Goal: Information Seeking & Learning: Find specific fact

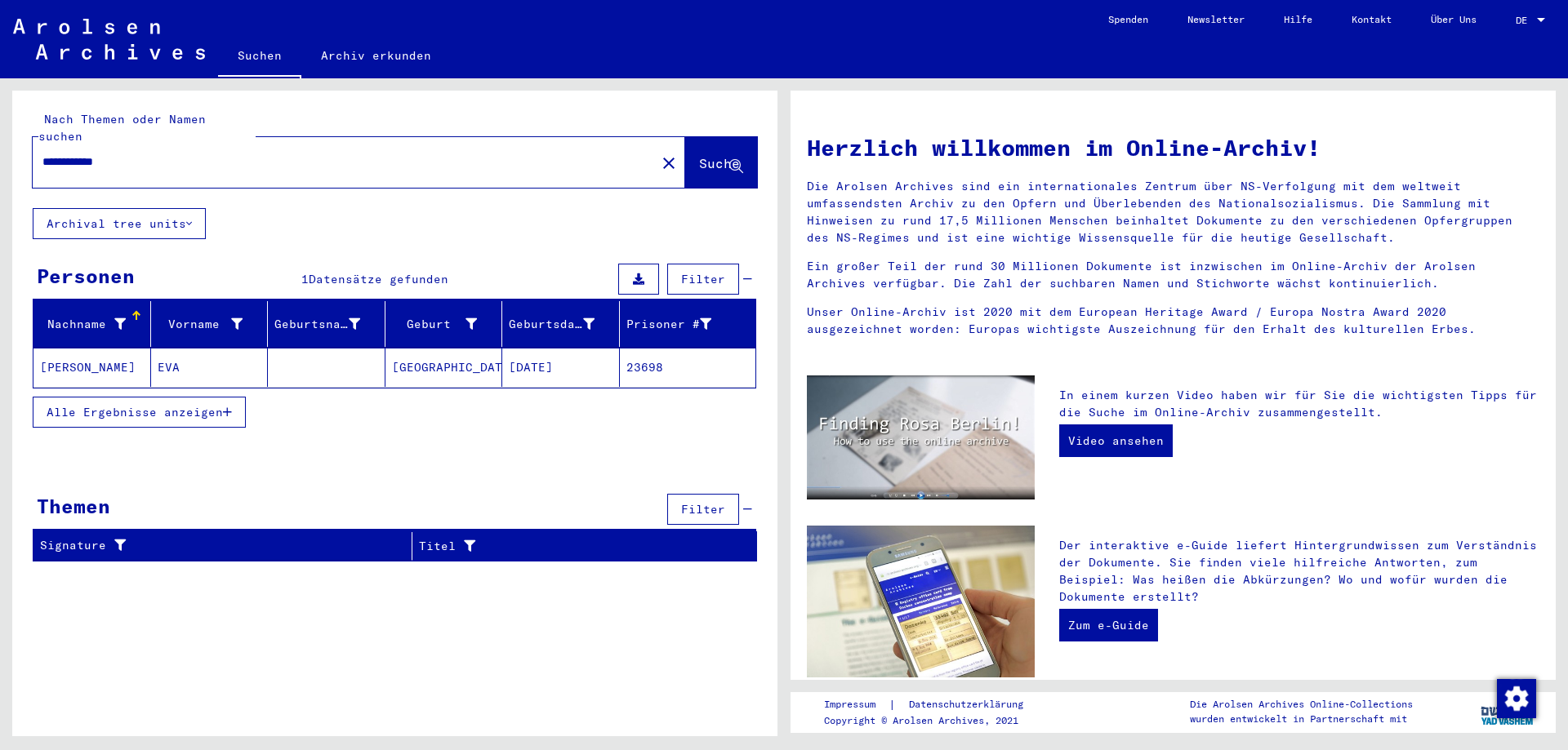
click at [100, 154] on input "**********" at bounding box center [339, 162] width 594 height 17
drag, startPoint x: 122, startPoint y: 147, endPoint x: 99, endPoint y: 153, distance: 23.8
click at [99, 154] on input "**********" at bounding box center [339, 162] width 594 height 17
click at [700, 155] on span "Suche" at bounding box center [720, 163] width 41 height 16
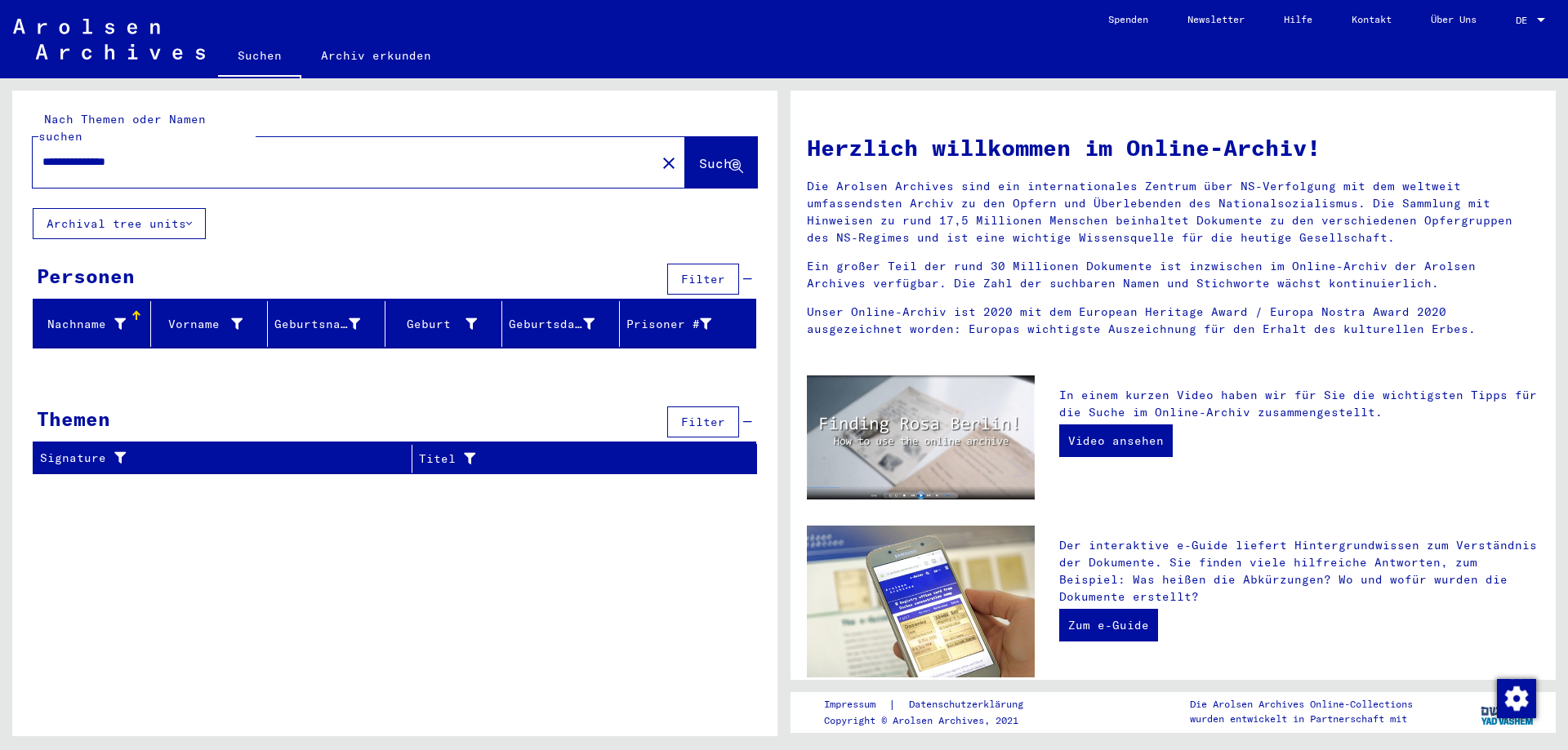
click at [87, 154] on input "**********" at bounding box center [339, 162] width 594 height 17
click at [90, 154] on input "**********" at bounding box center [339, 162] width 594 height 17
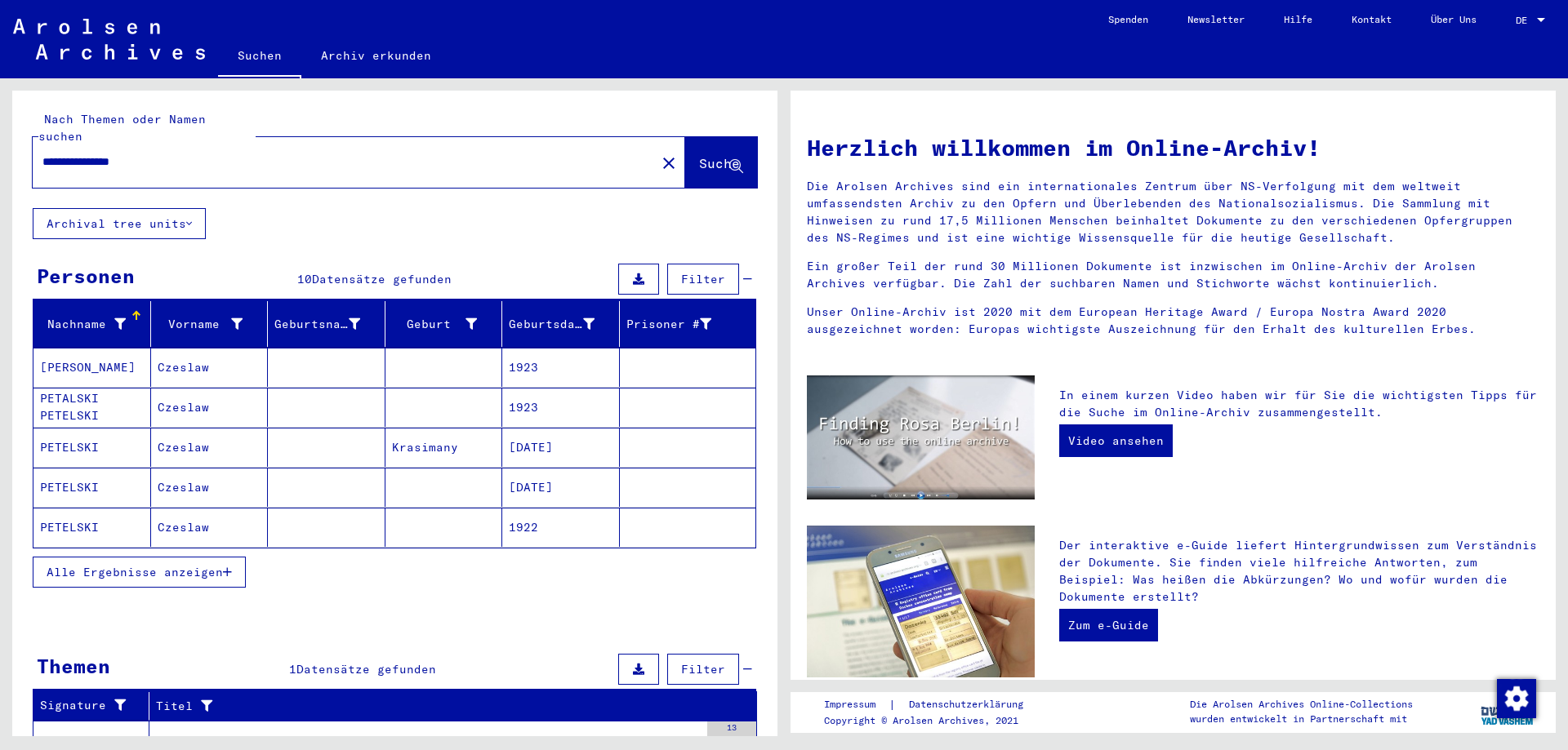
scroll to position [91, 0]
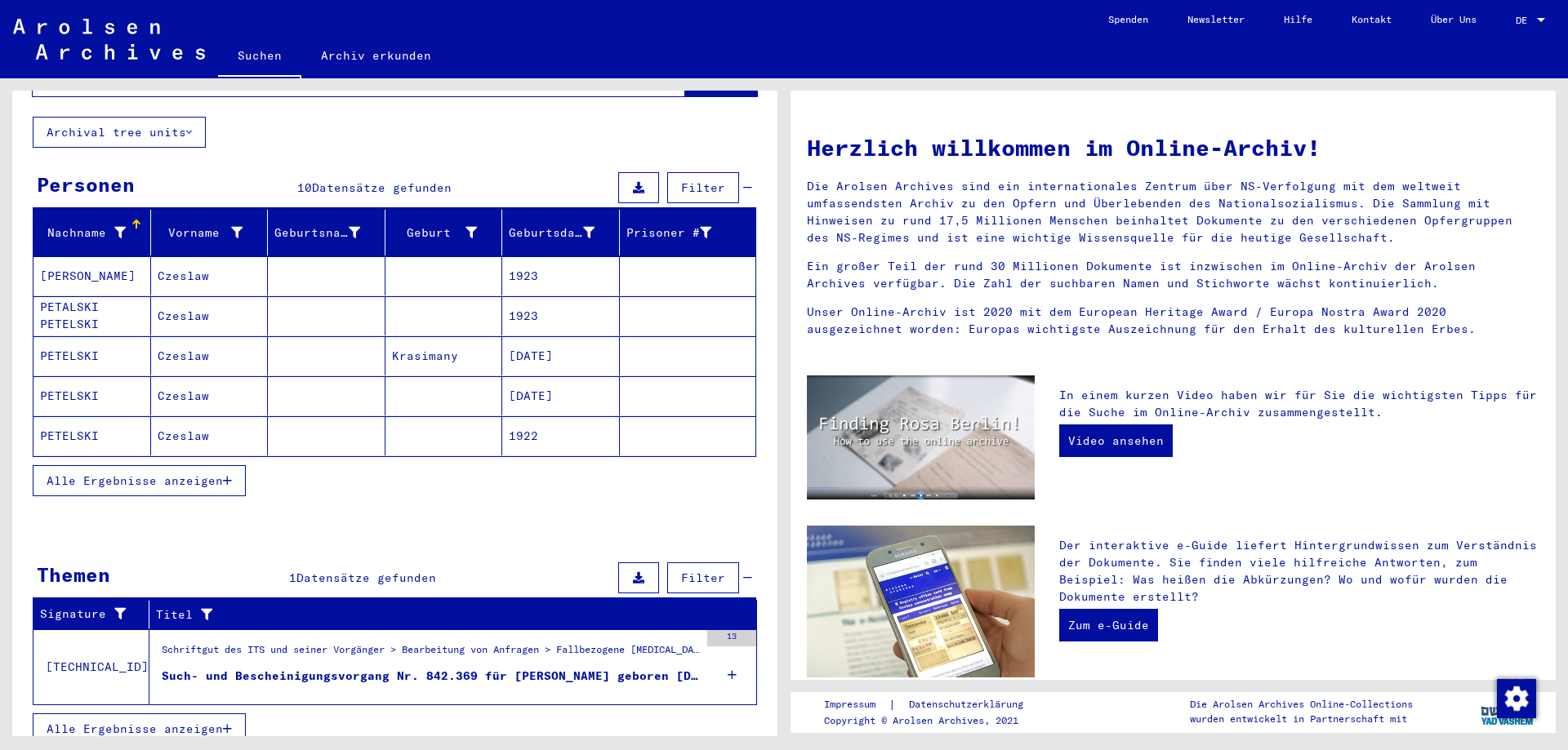
click at [727, 656] on icon at bounding box center [732, 676] width 9 height 57
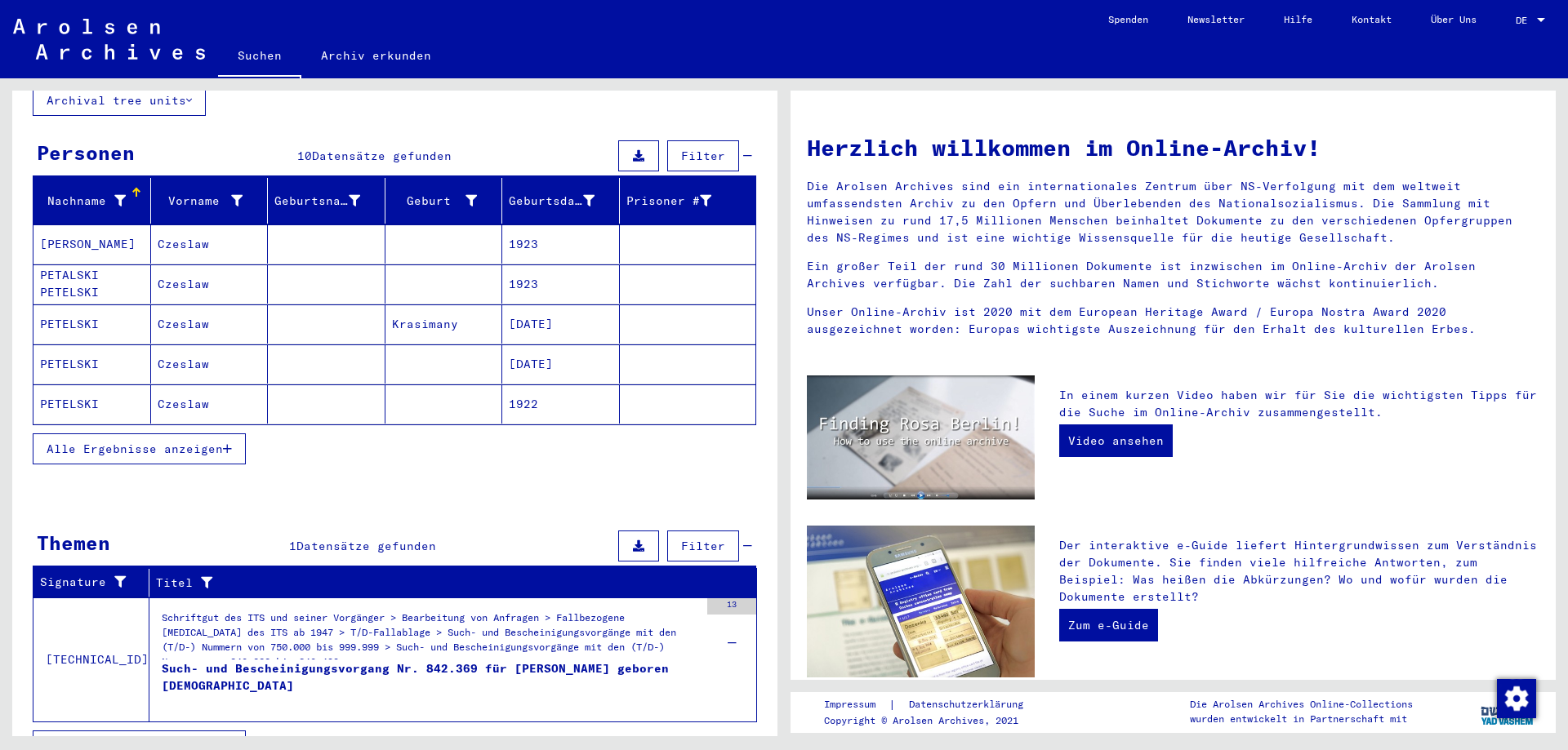
scroll to position [140, 0]
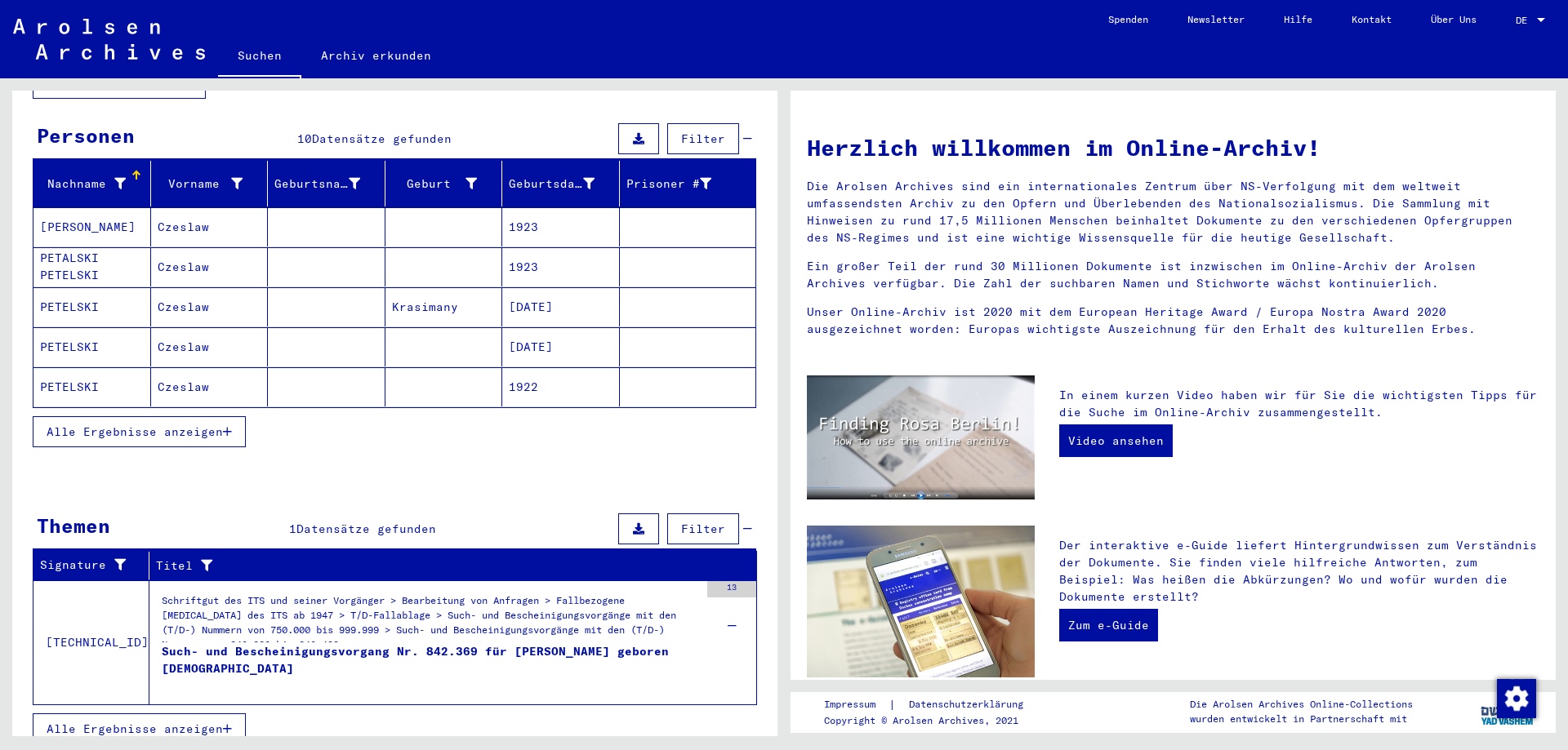
click at [455, 602] on div "Schriftgut des ITS und seiner Vorgänger > Bearbeitung von Anfragen > Fallbezoge…" at bounding box center [430, 618] width 537 height 49
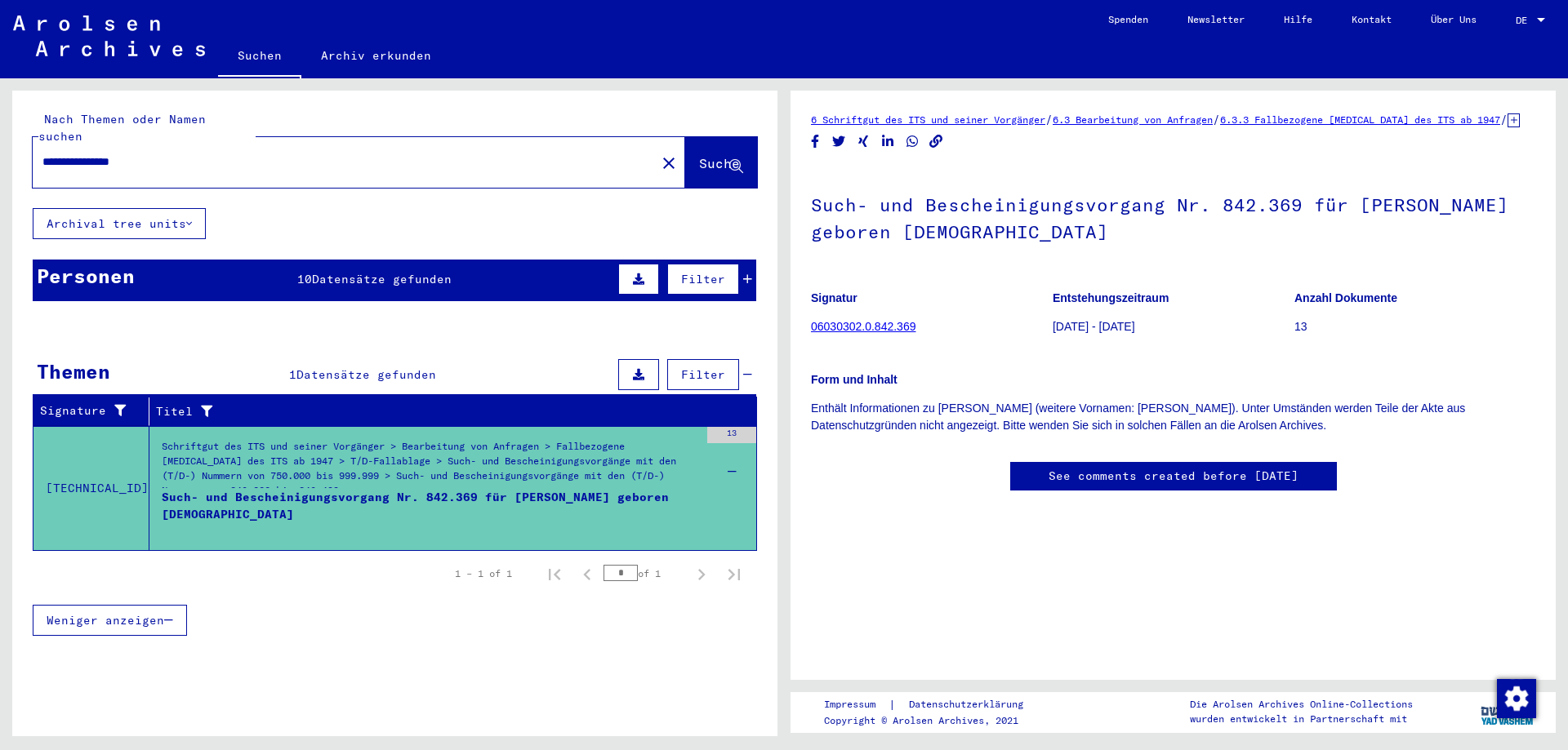
click at [745, 274] on icon at bounding box center [748, 280] width 9 height 12
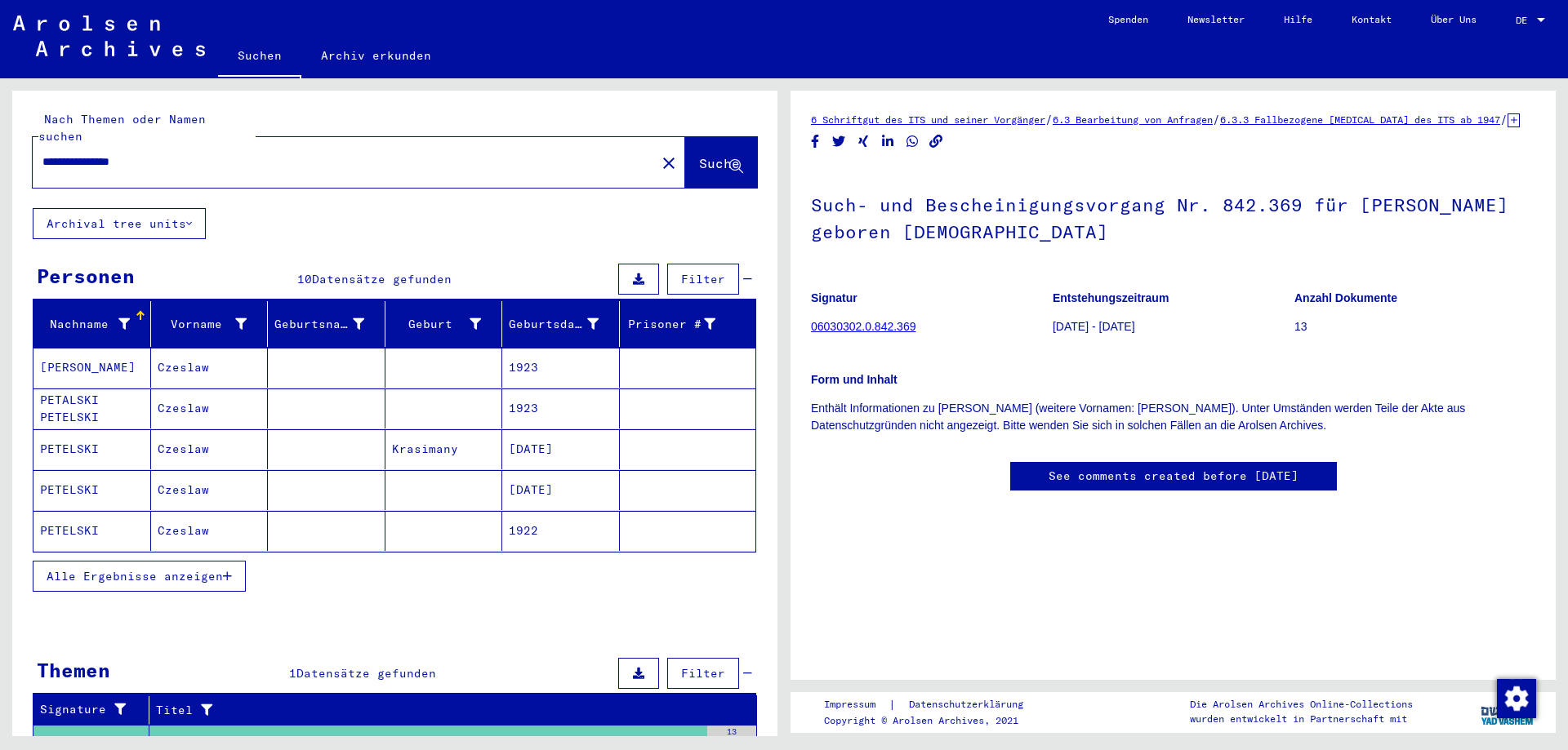
click at [200, 569] on span "Alle Ergebnisse anzeigen" at bounding box center [134, 576] width 177 height 14
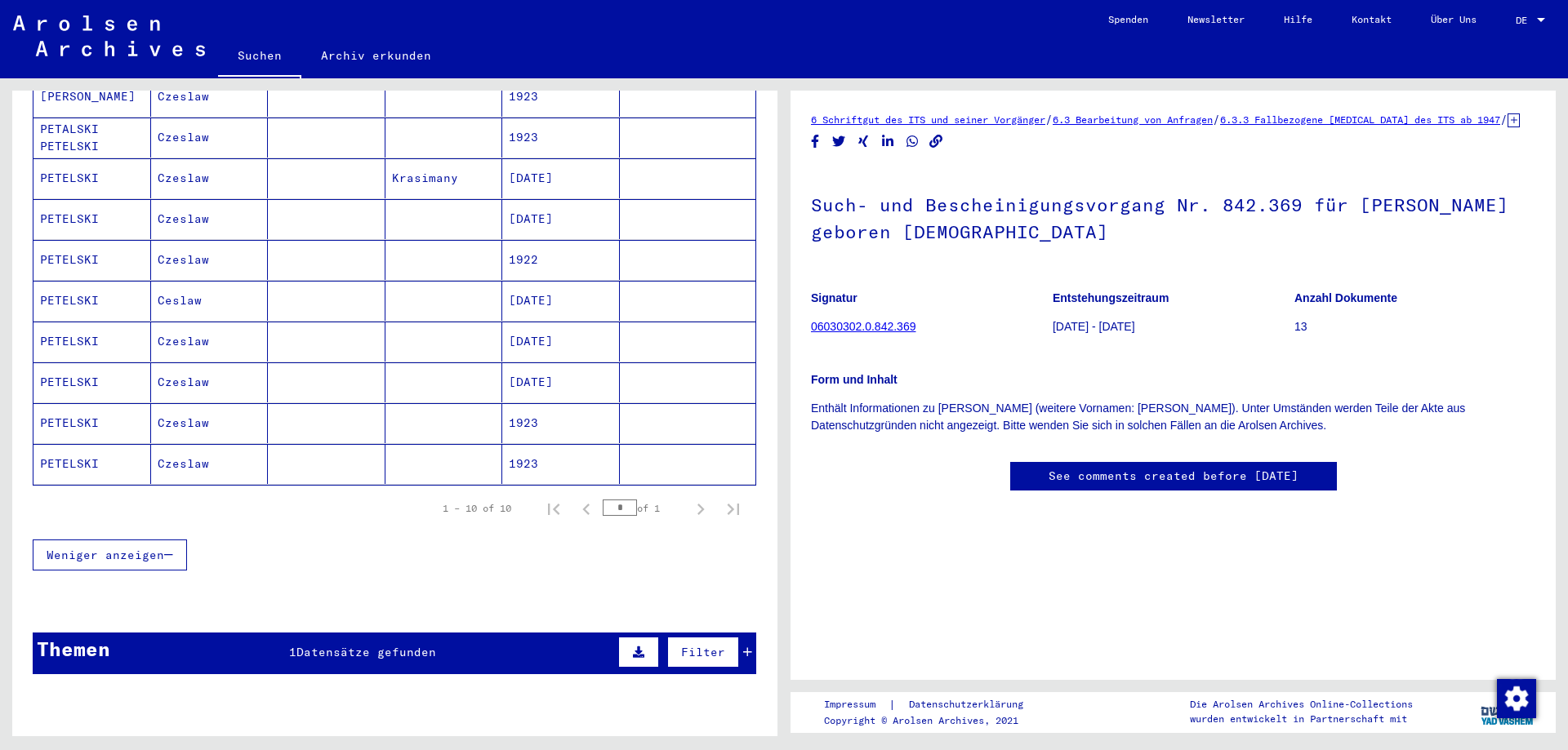
scroll to position [245, 0]
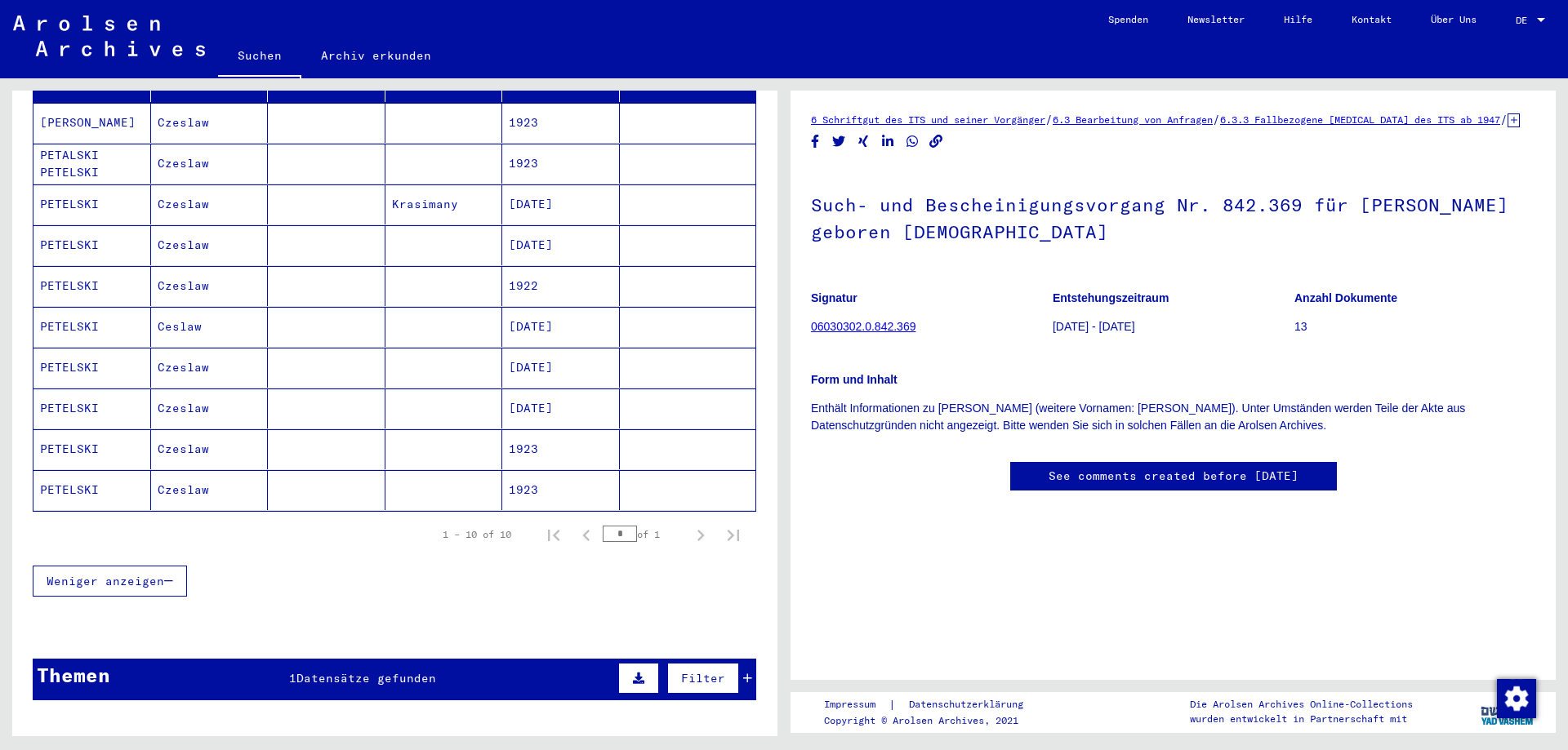
click at [88, 266] on mat-cell "PETELSKI" at bounding box center [92, 285] width 117 height 40
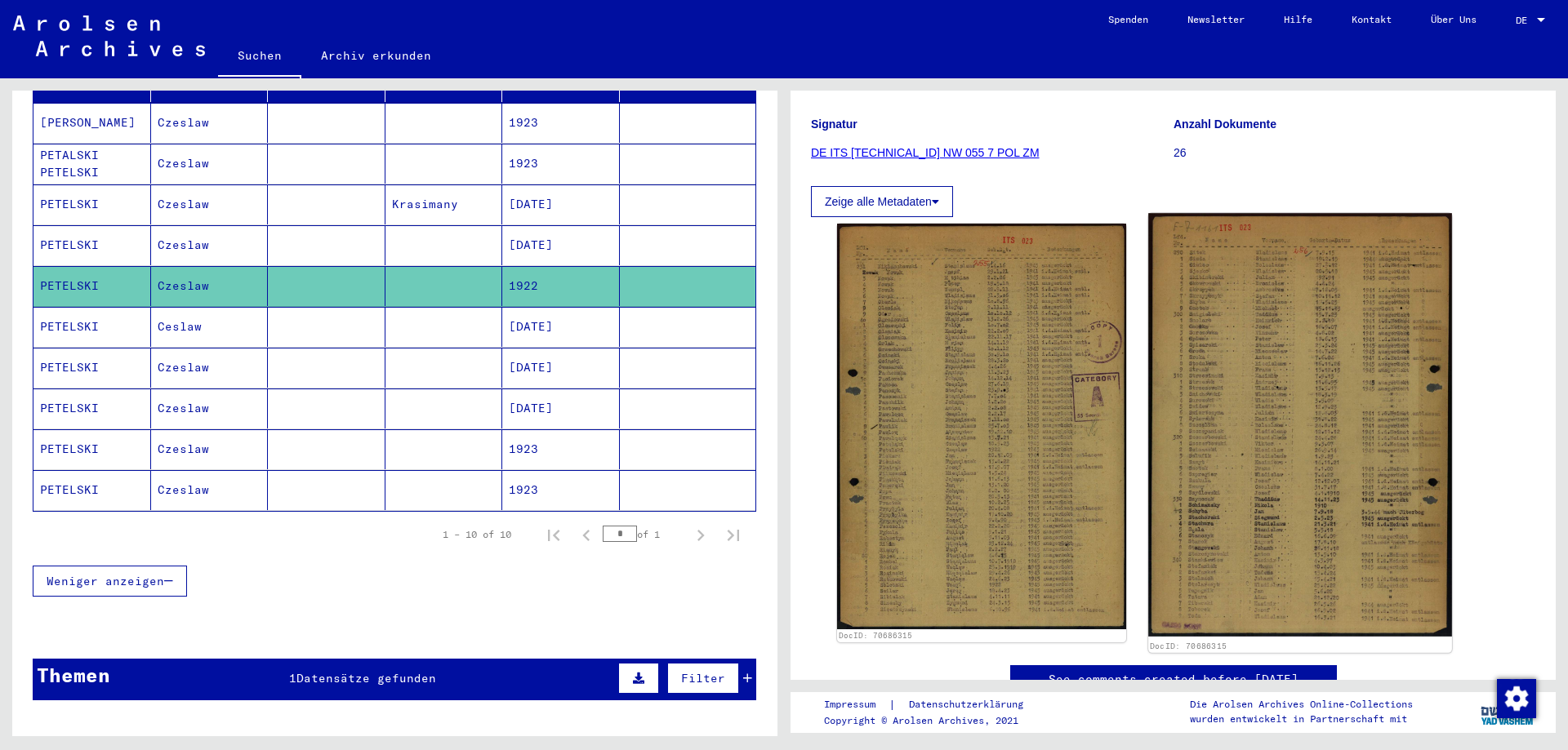
scroll to position [245, 0]
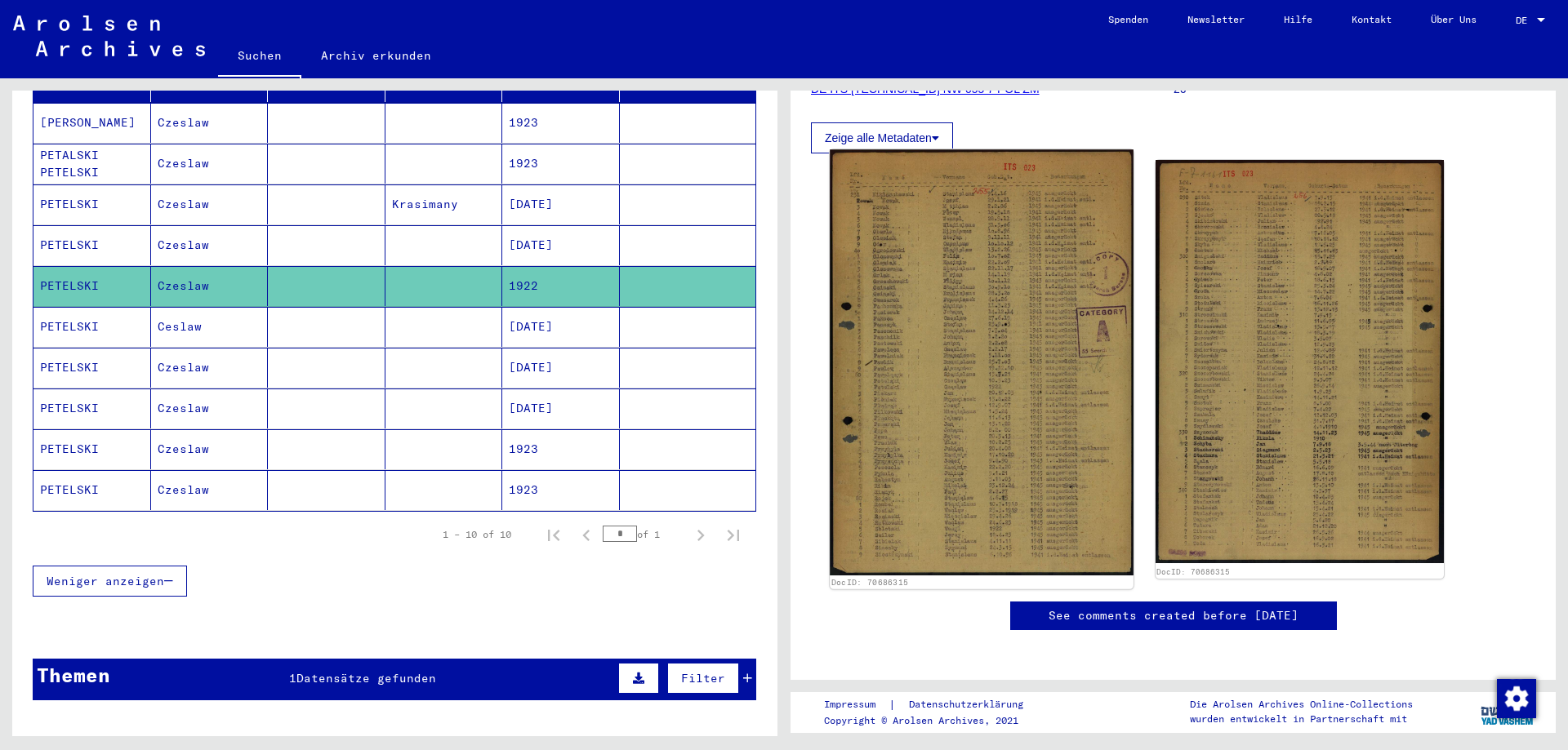
click at [964, 242] on img at bounding box center [981, 362] width 303 height 426
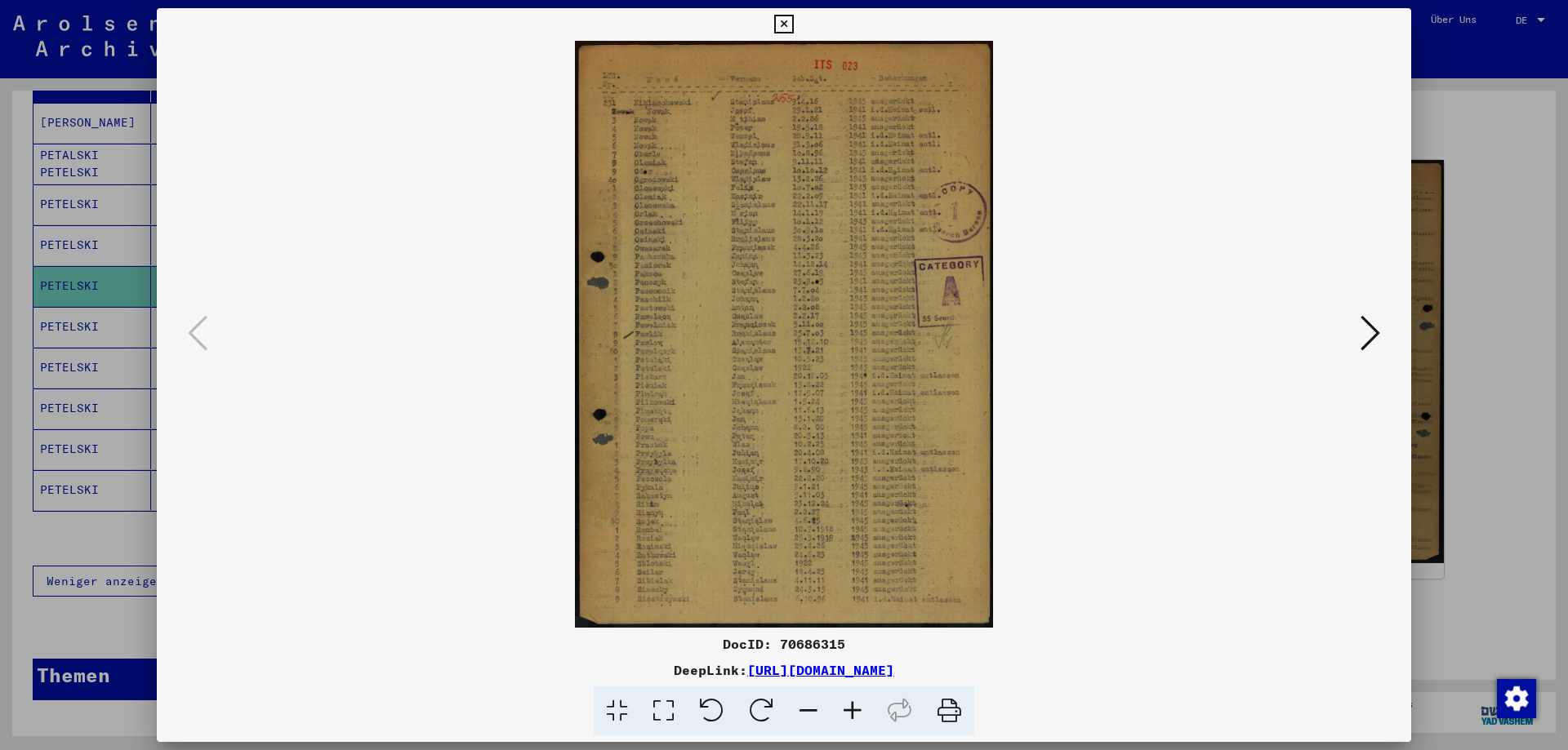
click at [851, 707] on icon at bounding box center [852, 711] width 44 height 50
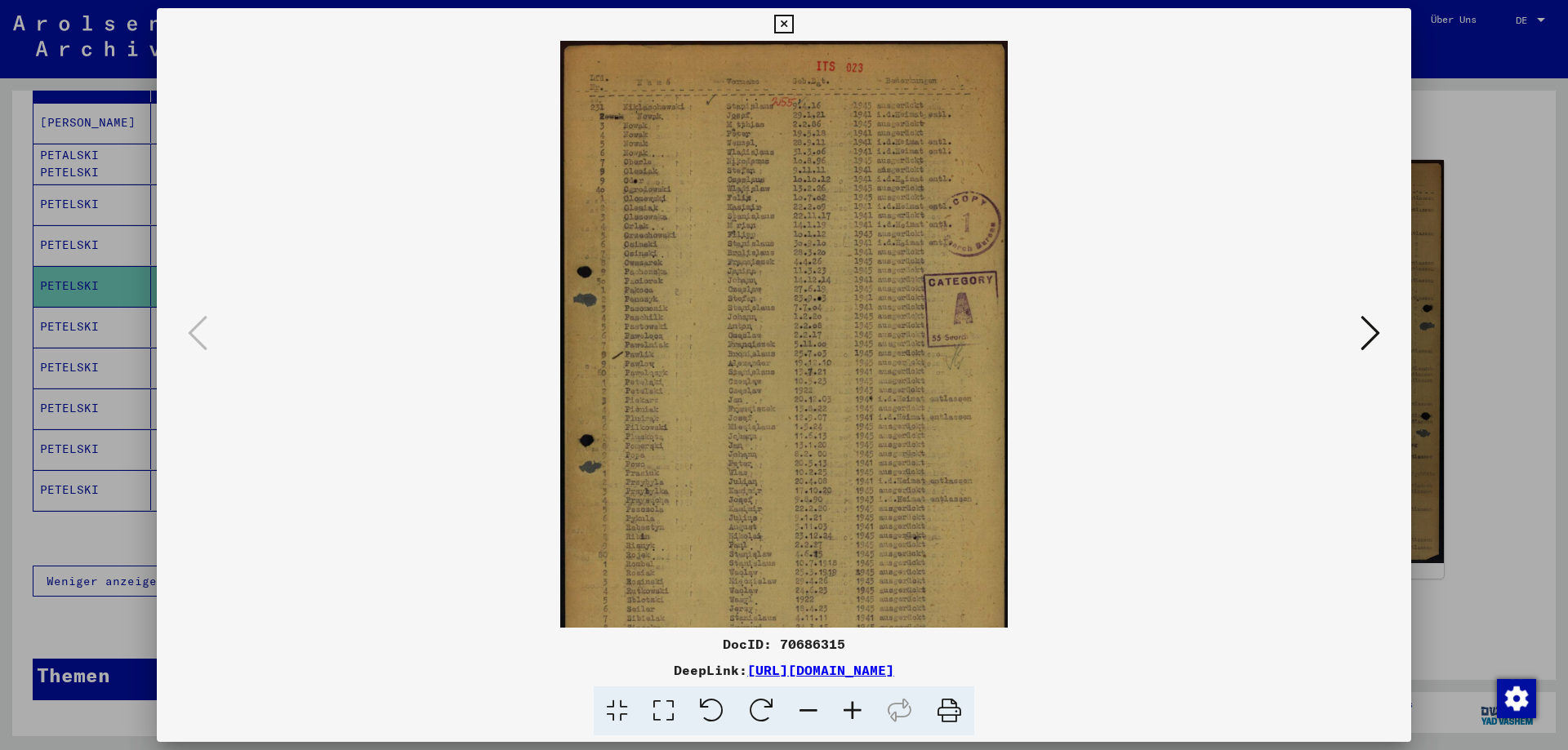
click at [851, 707] on icon at bounding box center [852, 711] width 44 height 50
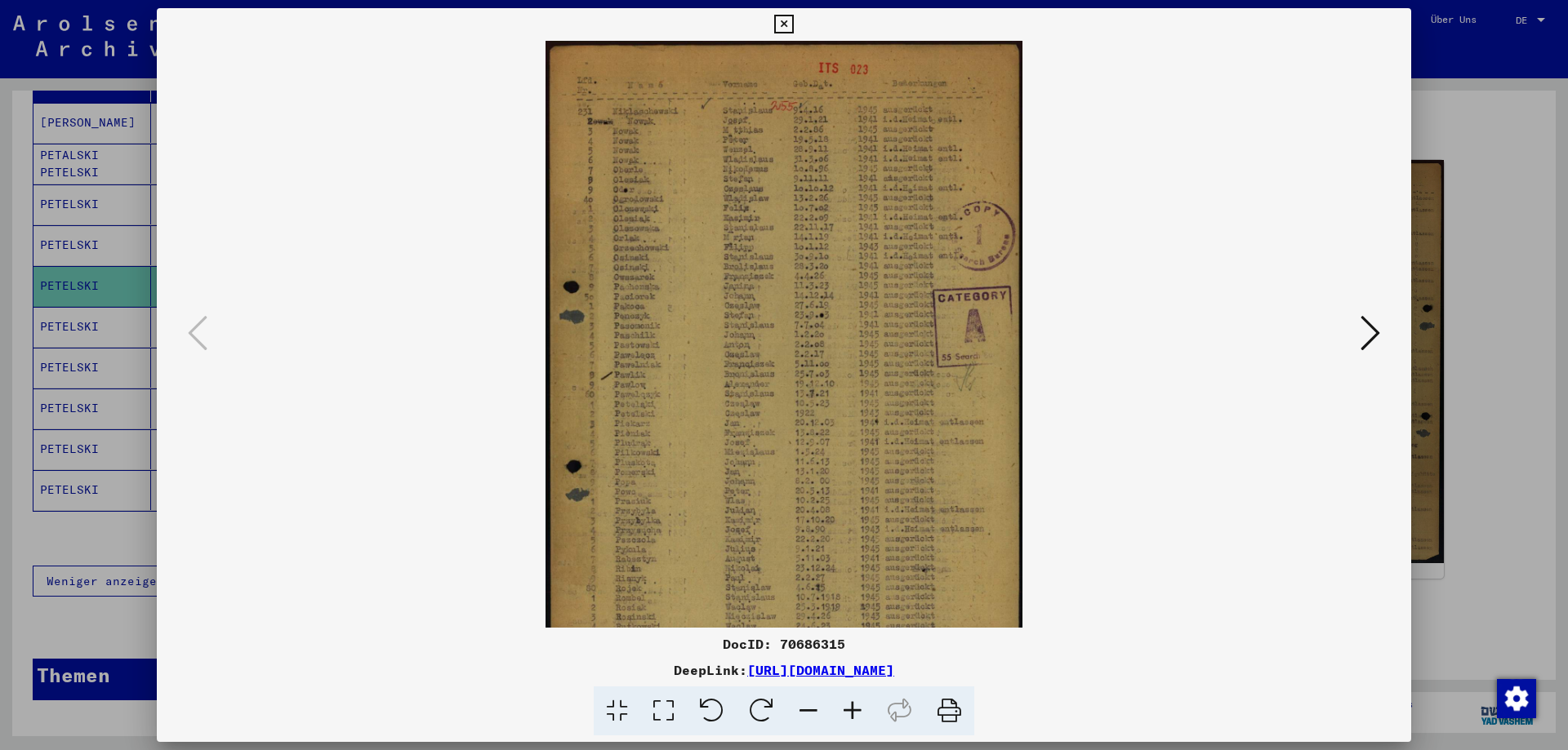
click at [851, 707] on icon at bounding box center [852, 711] width 44 height 50
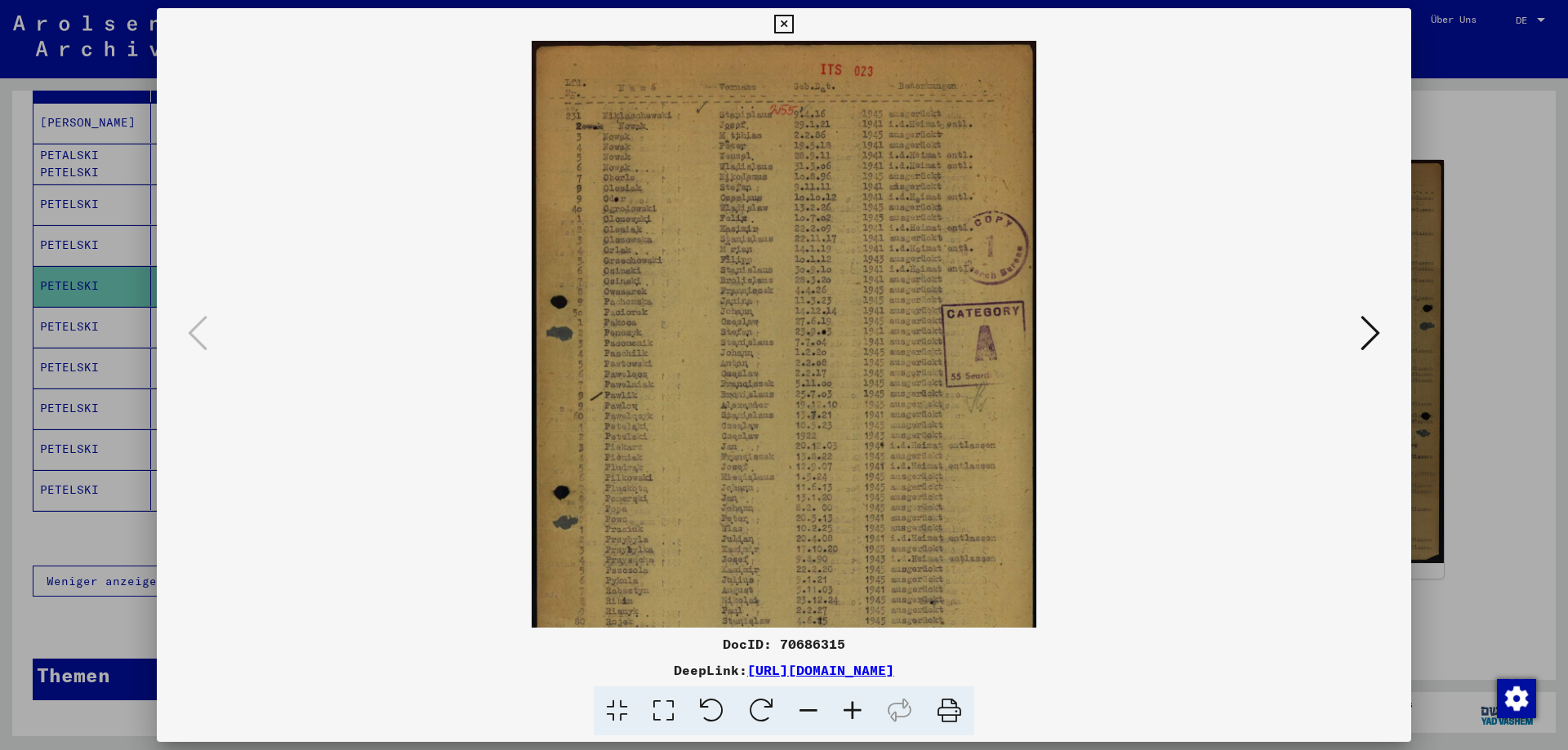
click at [851, 707] on icon at bounding box center [852, 711] width 44 height 50
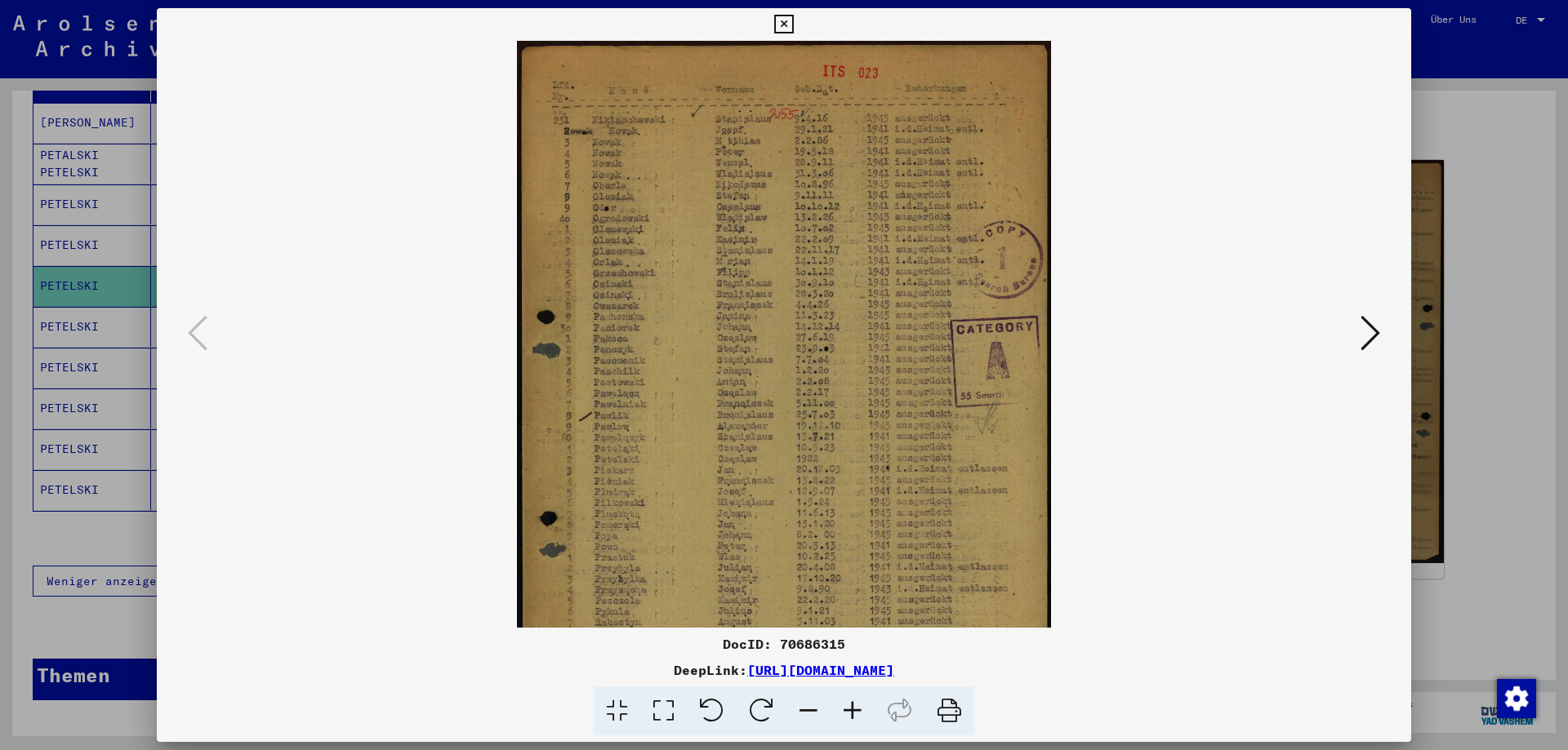
click at [851, 707] on icon at bounding box center [852, 711] width 44 height 50
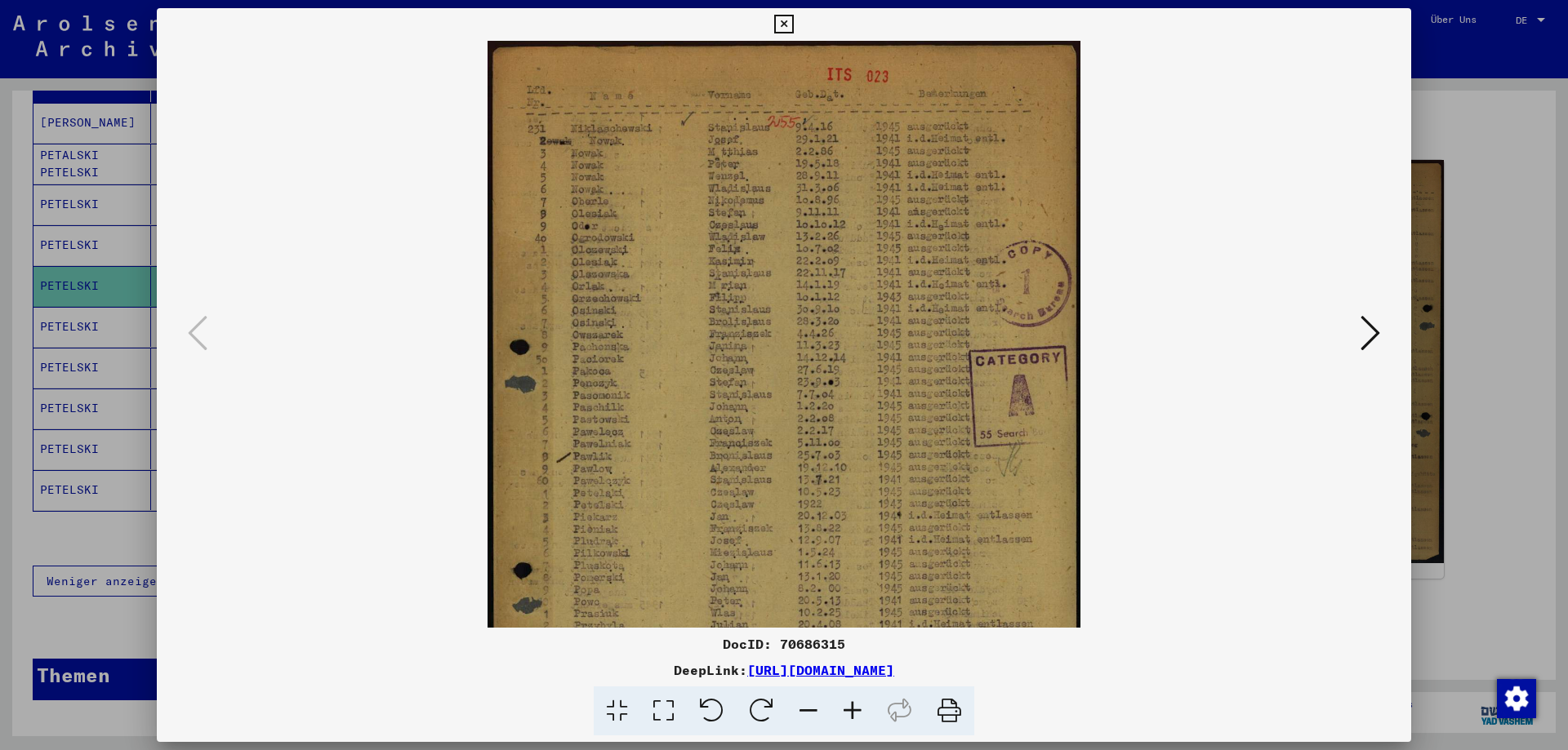
click at [851, 707] on icon at bounding box center [852, 711] width 44 height 50
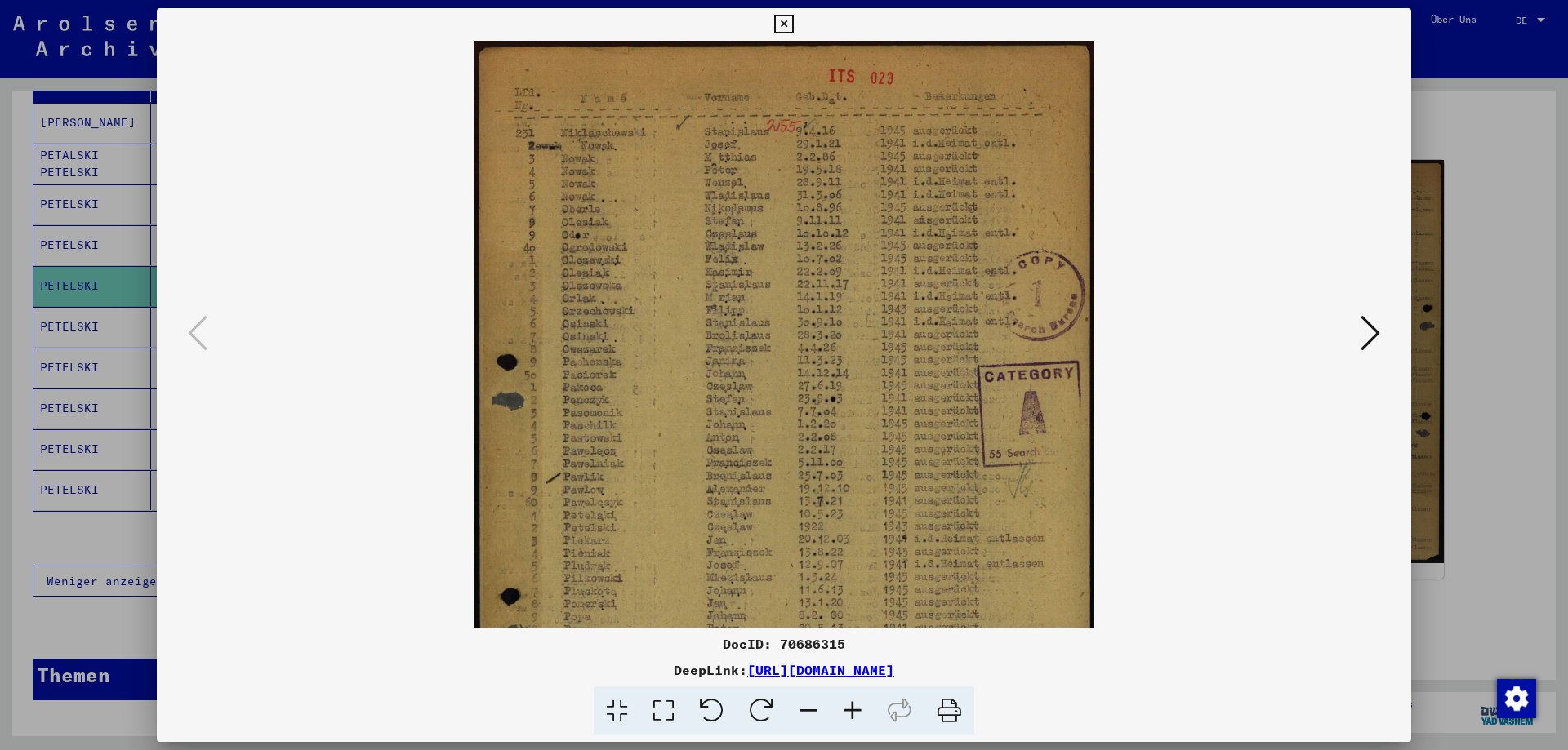
click at [851, 707] on icon at bounding box center [852, 711] width 44 height 50
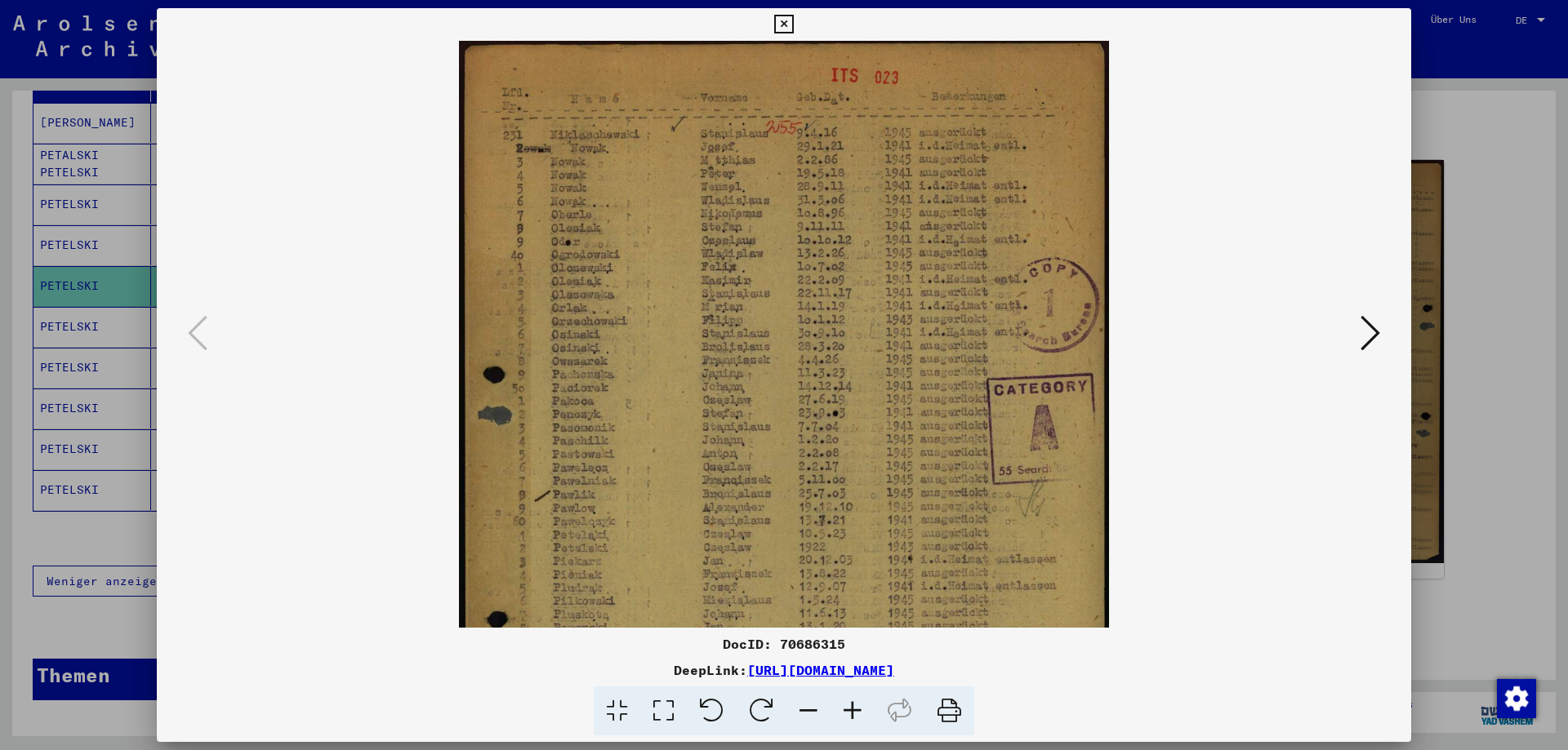
scroll to position [0, 0]
drag, startPoint x: 914, startPoint y: 392, endPoint x: 907, endPoint y: 404, distance: 13.9
click at [907, 404] on img at bounding box center [784, 497] width 651 height 914
click at [788, 29] on icon at bounding box center [784, 24] width 19 height 19
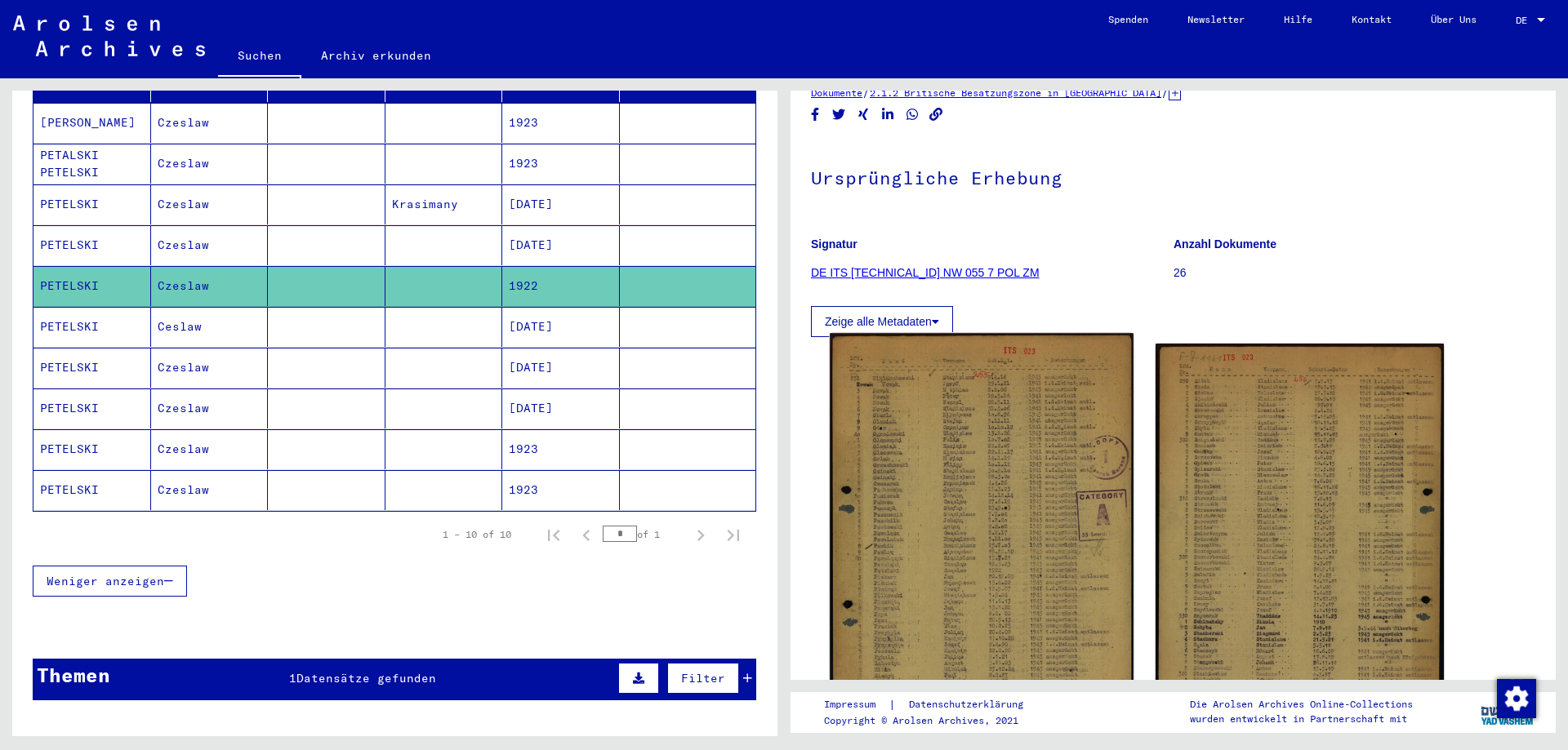
scroll to position [163, 0]
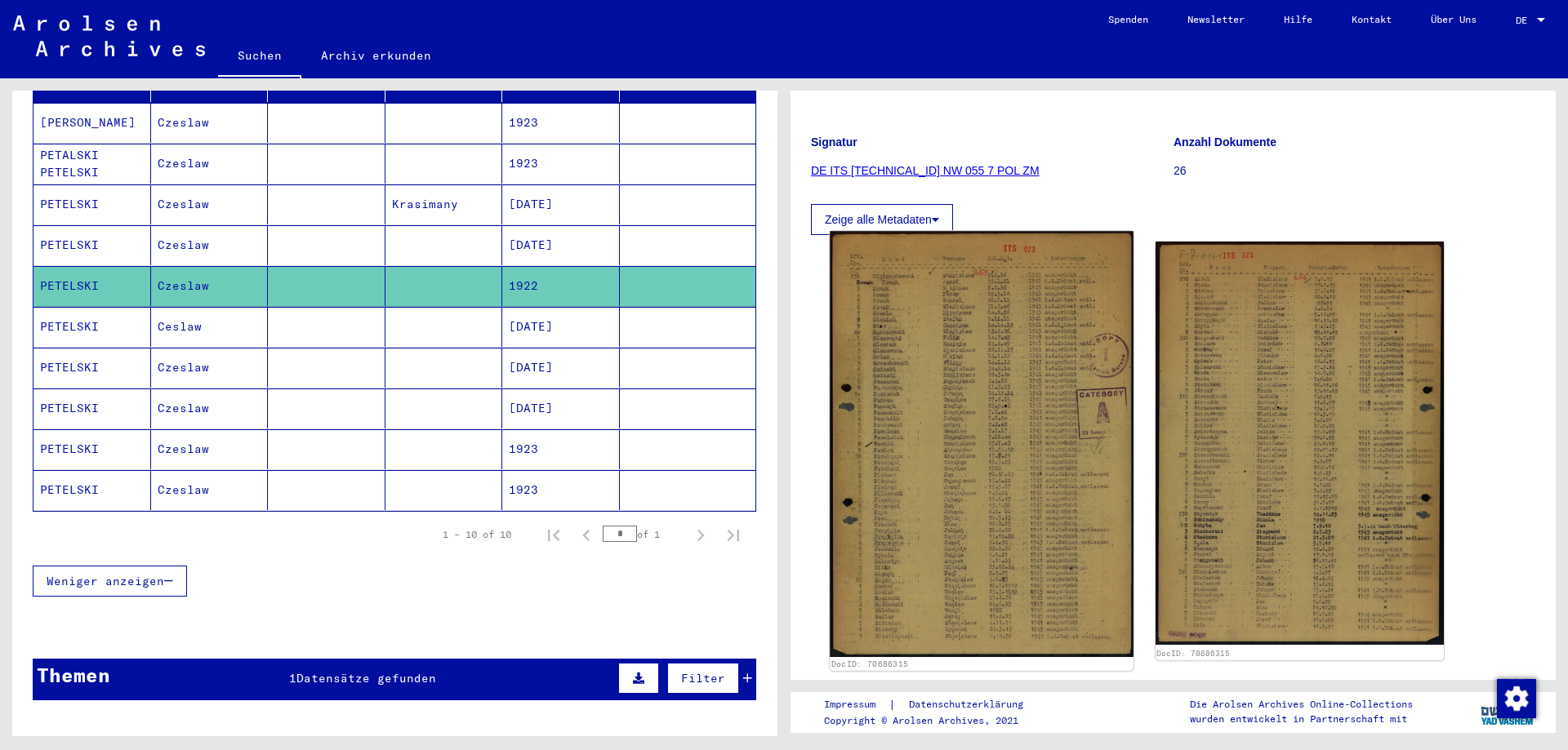
click at [999, 358] on img at bounding box center [981, 444] width 303 height 426
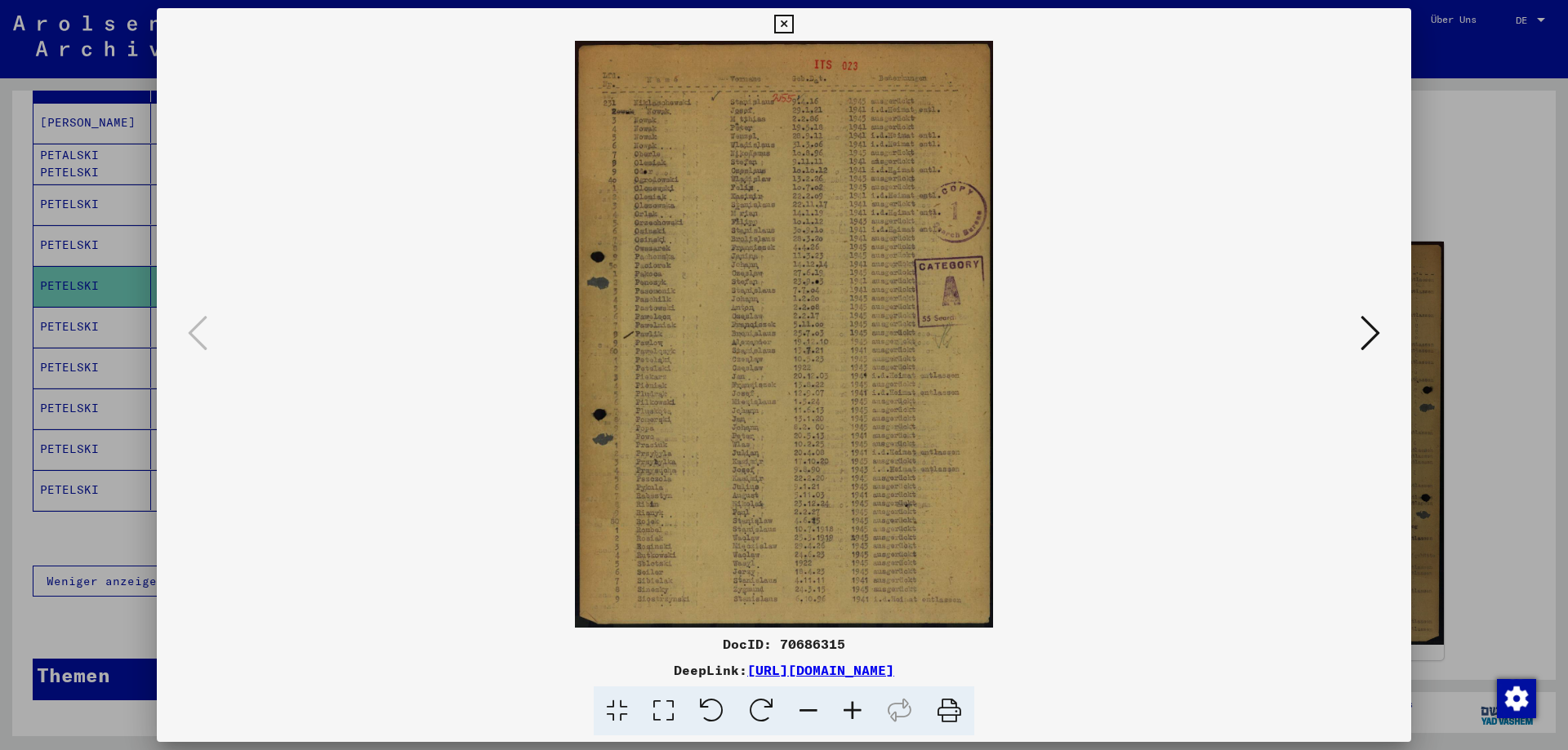
click at [786, 23] on icon at bounding box center [784, 24] width 19 height 19
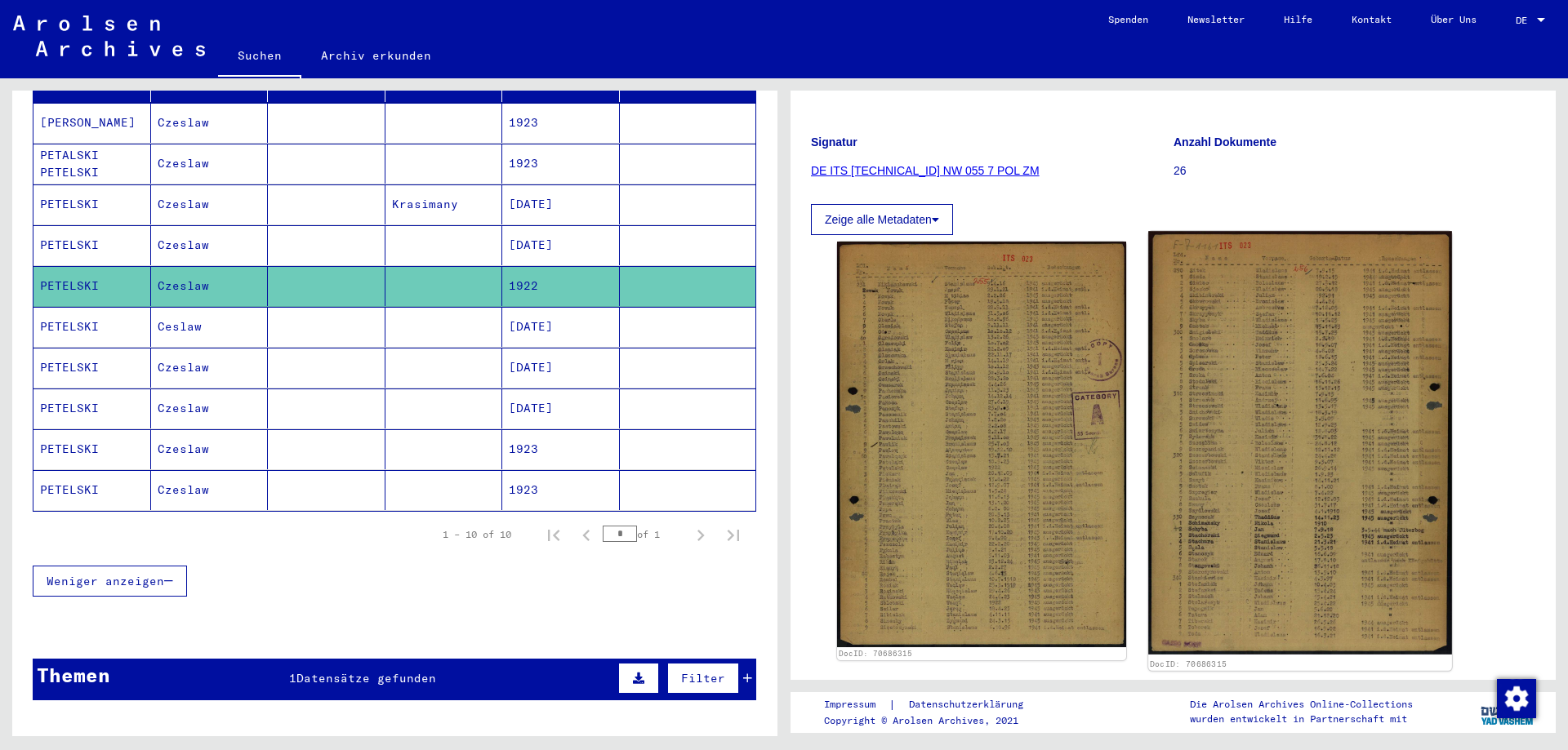
click at [1328, 356] on img at bounding box center [1299, 443] width 303 height 423
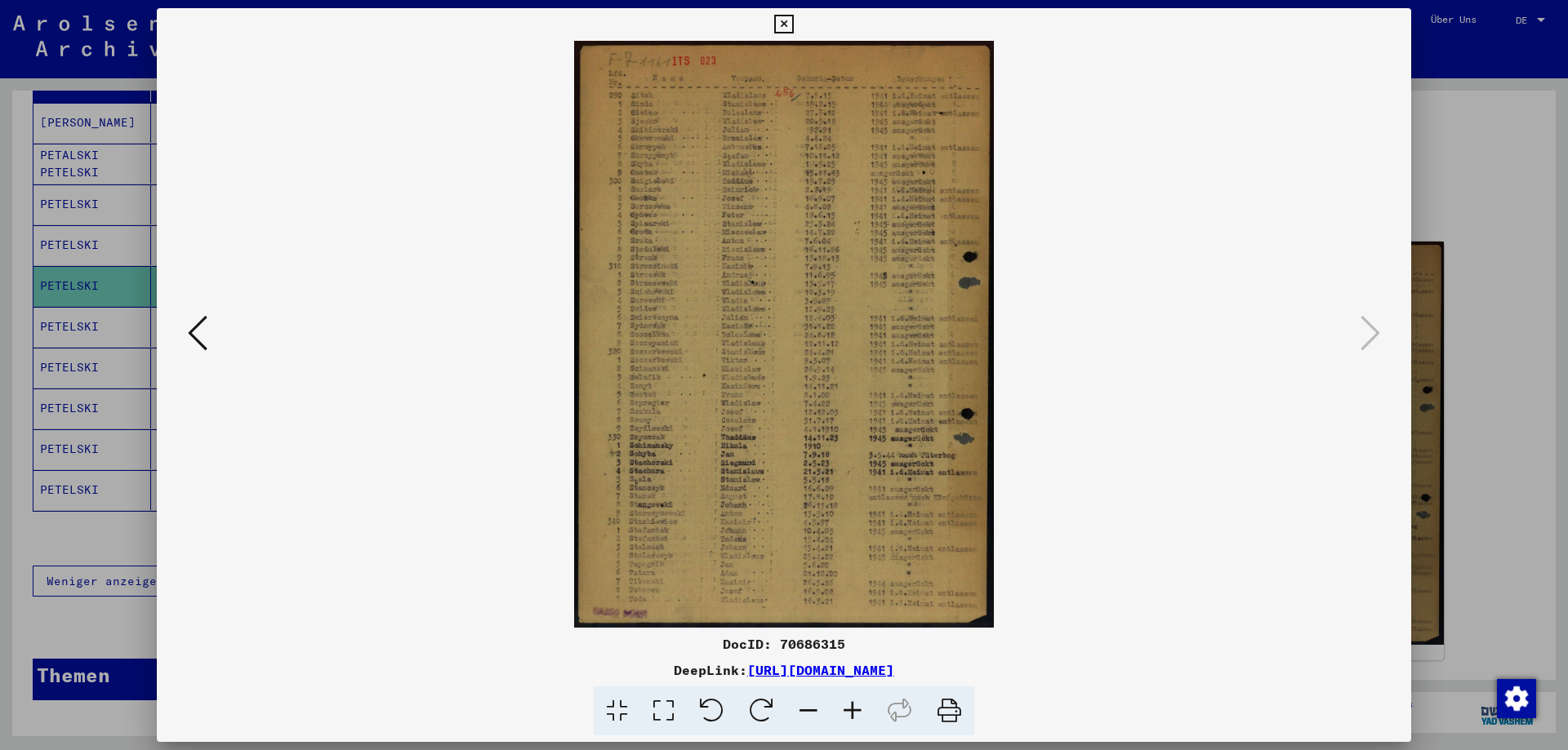
click at [787, 26] on icon at bounding box center [784, 24] width 19 height 19
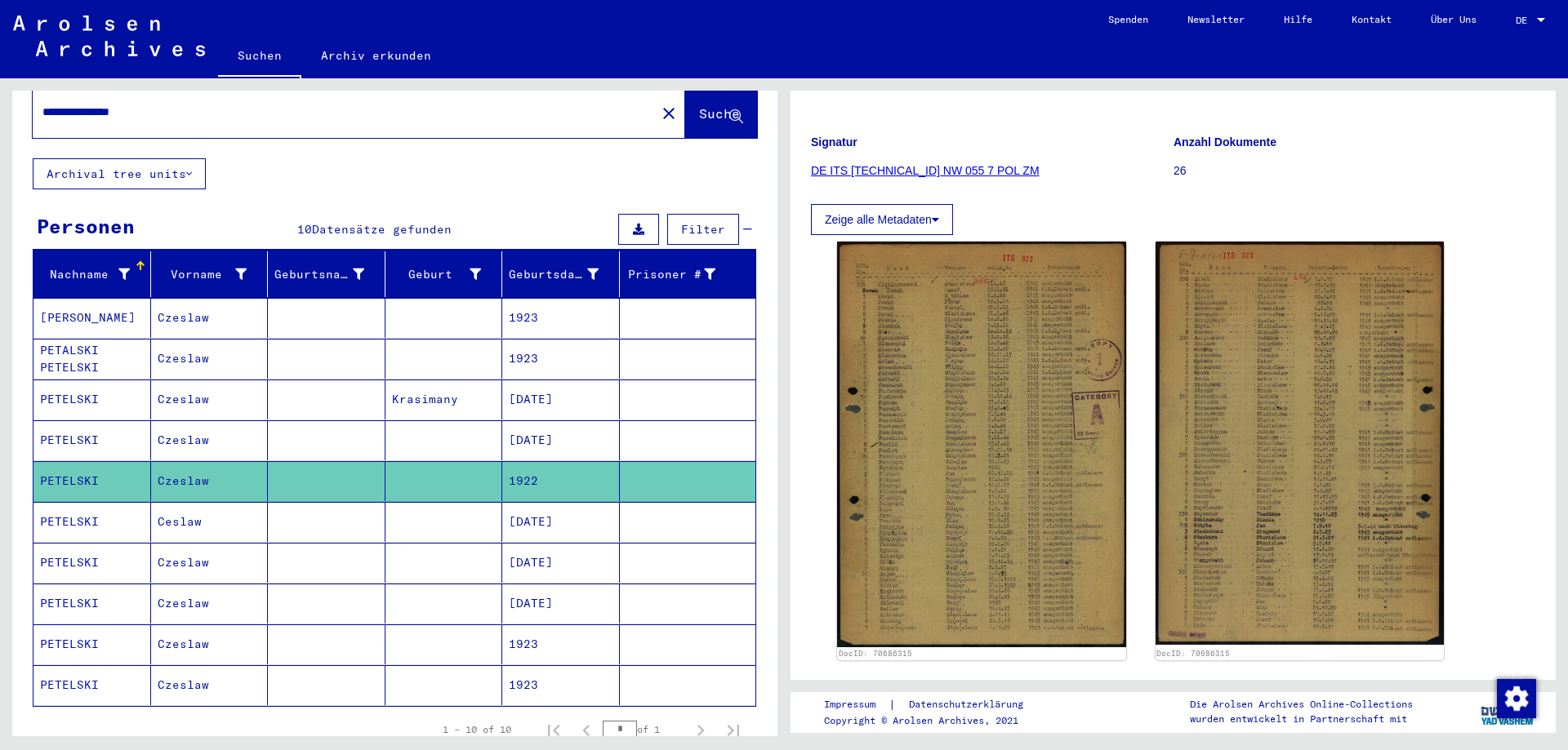
scroll to position [0, 0]
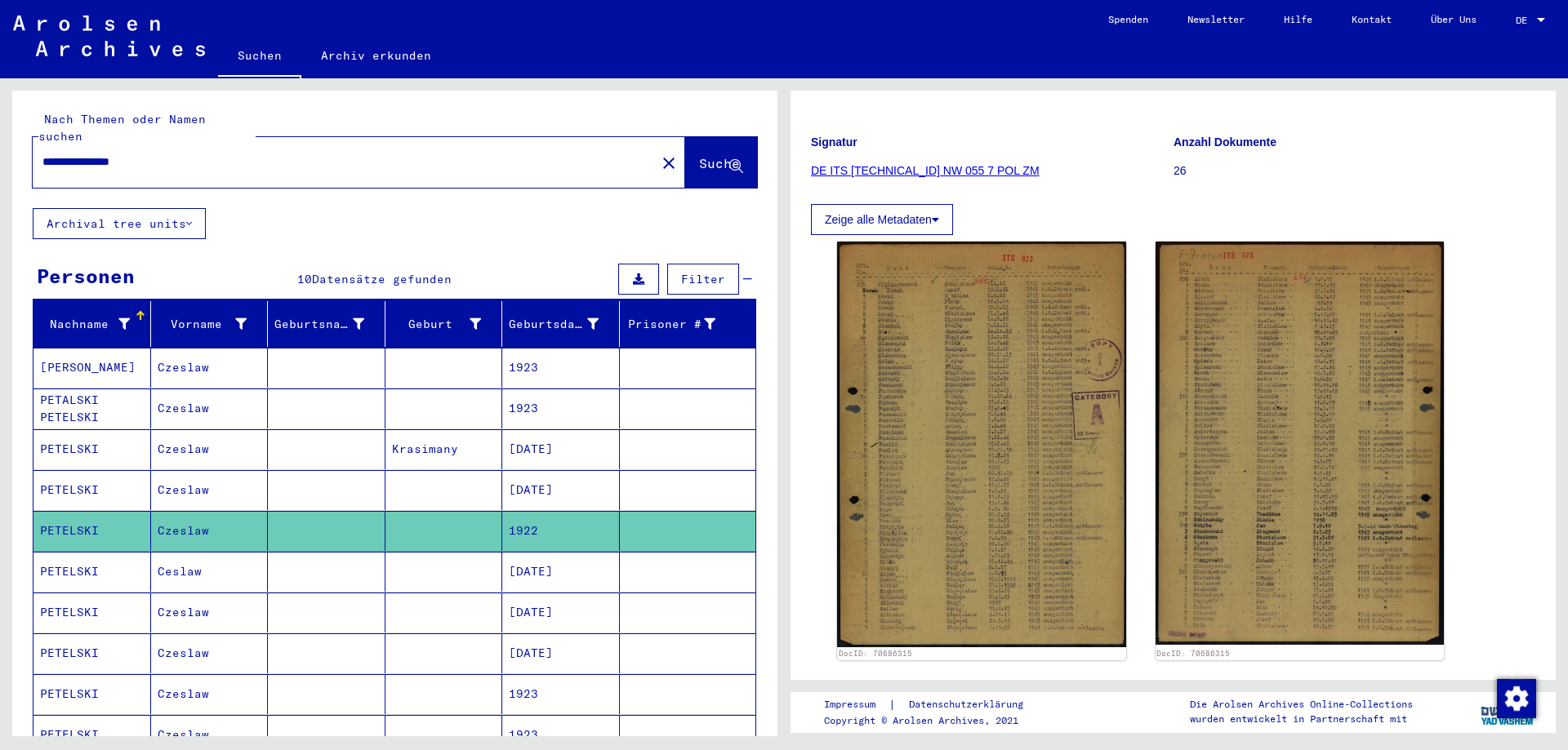
click at [158, 355] on mat-cell "Czeslaw" at bounding box center [210, 367] width 117 height 40
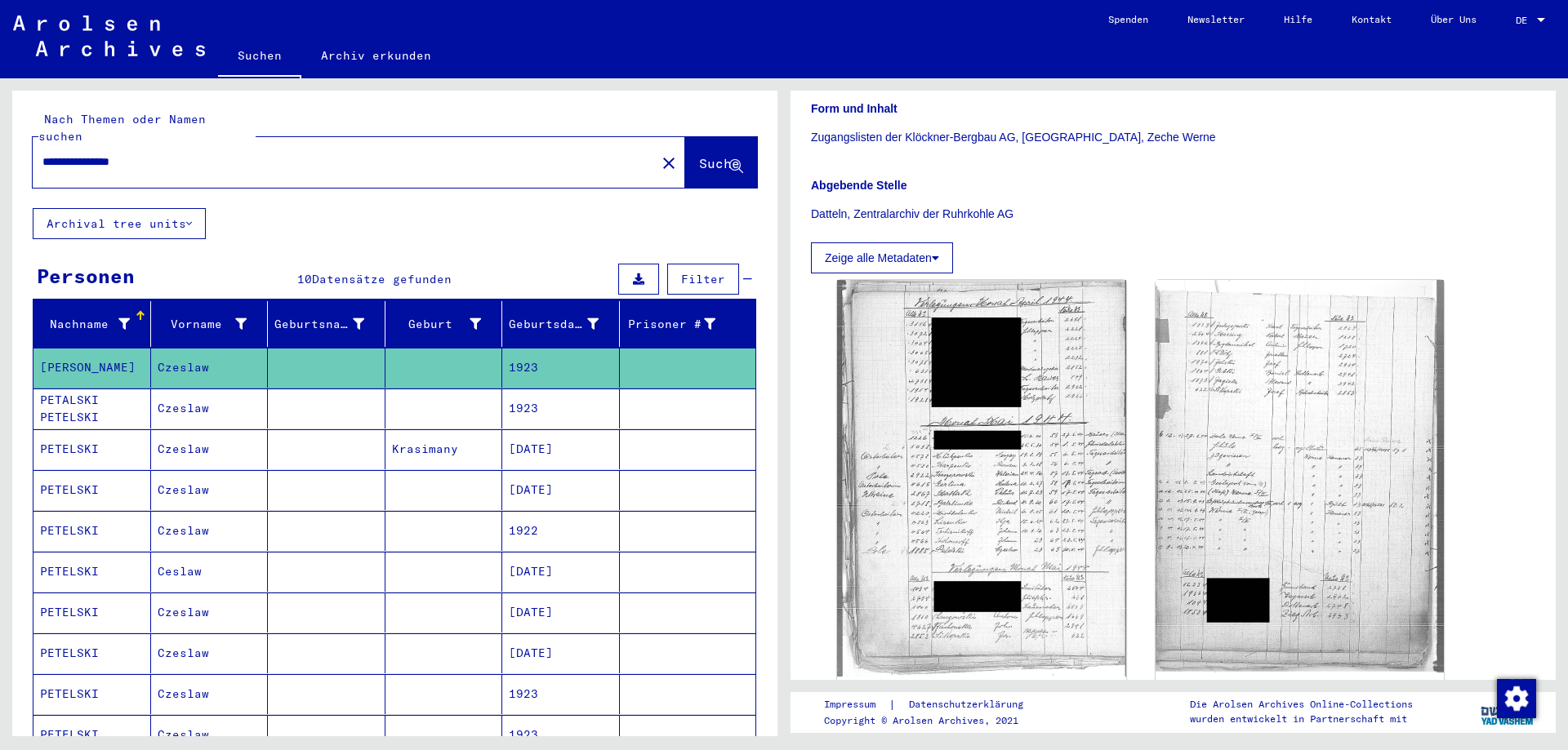
scroll to position [327, 0]
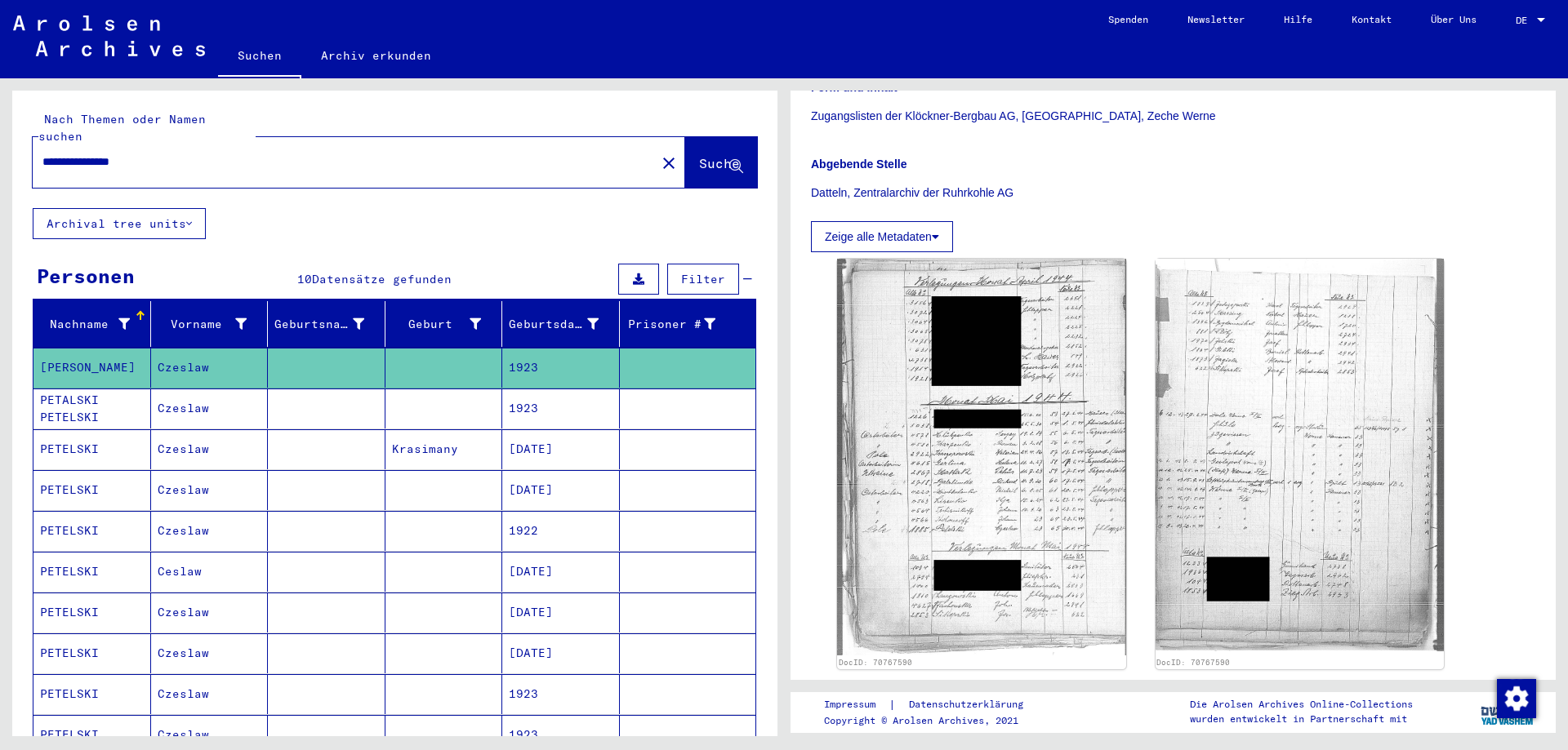
click at [229, 389] on mat-cell "Czeslaw" at bounding box center [210, 408] width 117 height 40
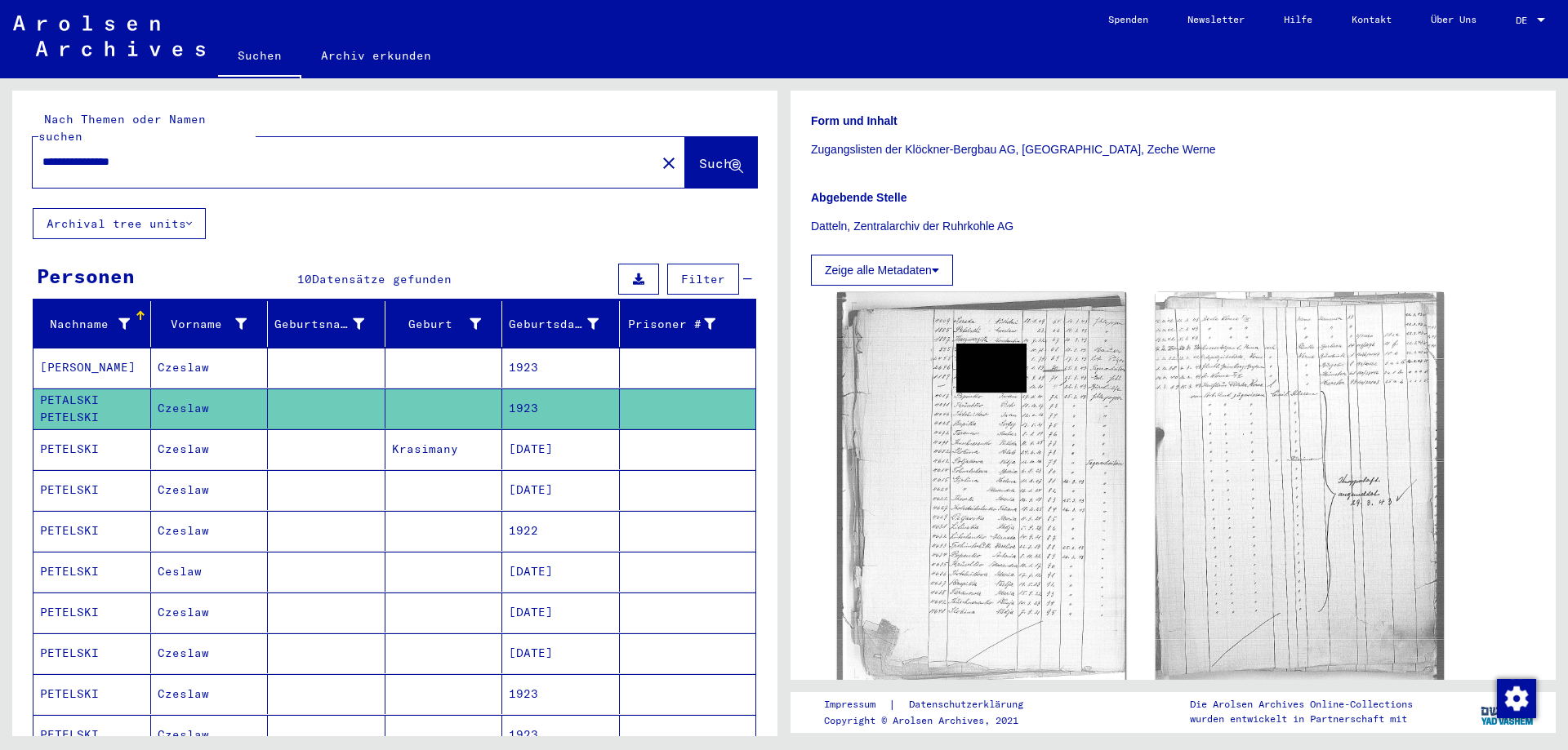
scroll to position [327, 0]
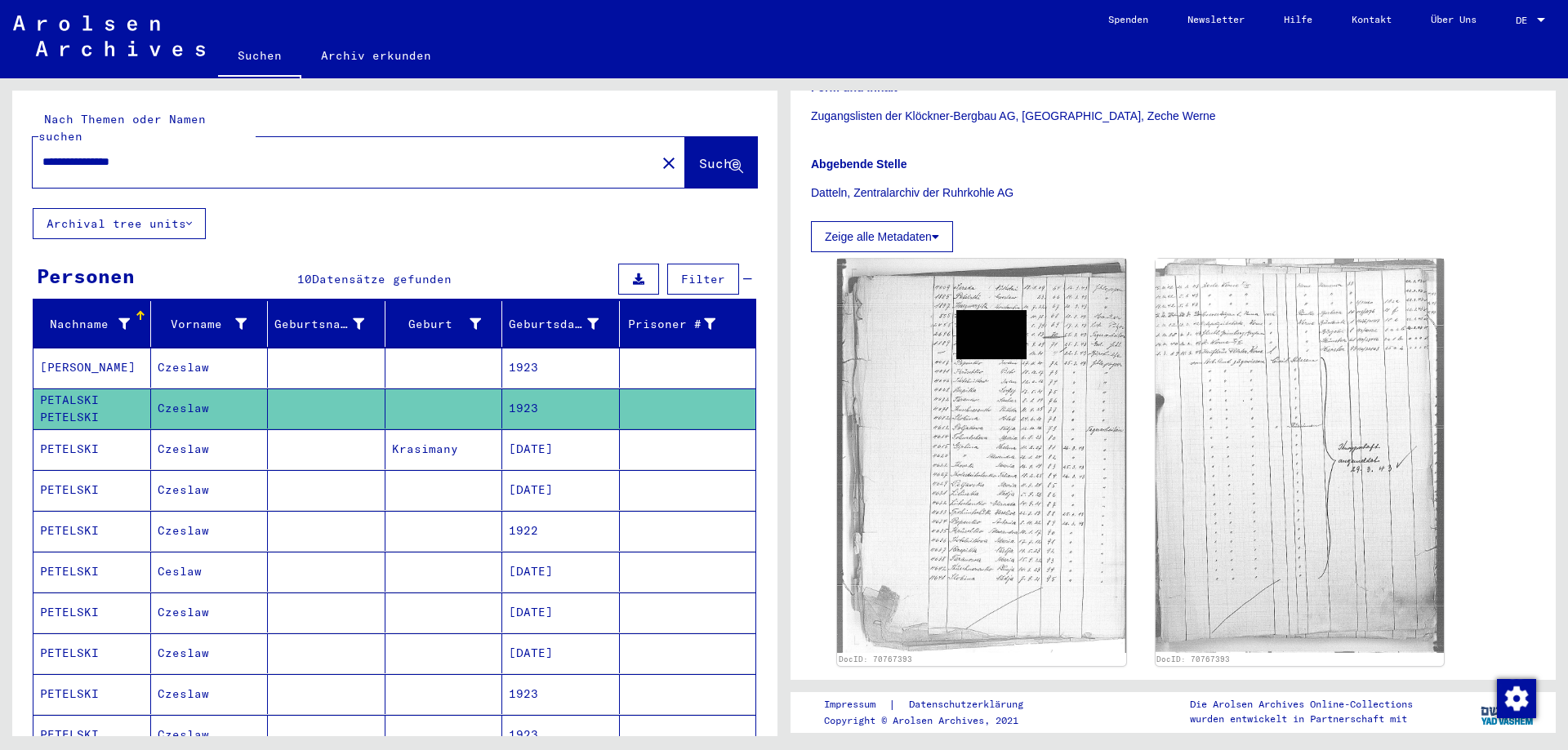
click at [166, 436] on mat-cell "Czeslaw" at bounding box center [210, 449] width 117 height 40
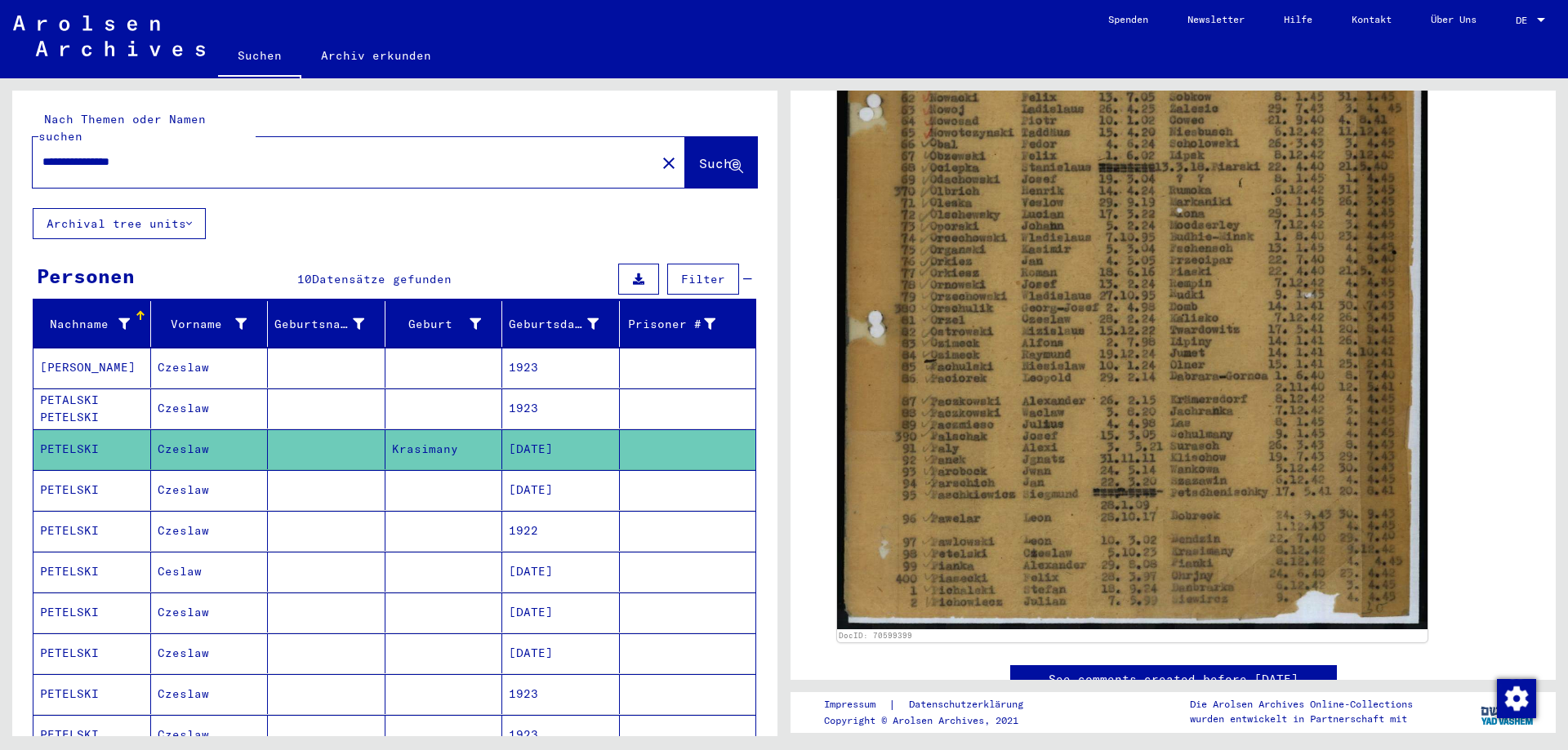
scroll to position [572, 0]
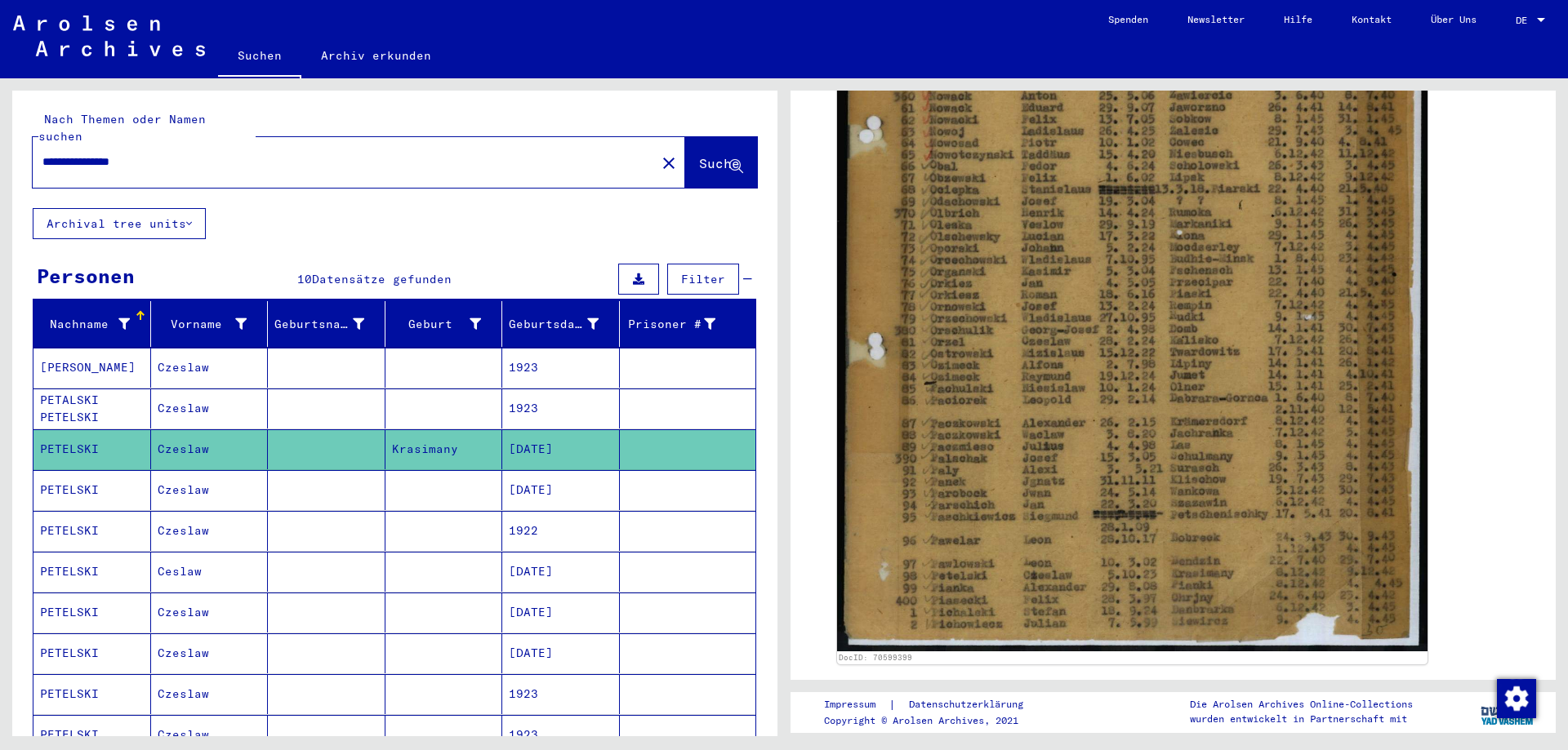
click at [73, 473] on mat-cell "PETELSKI" at bounding box center [92, 490] width 117 height 40
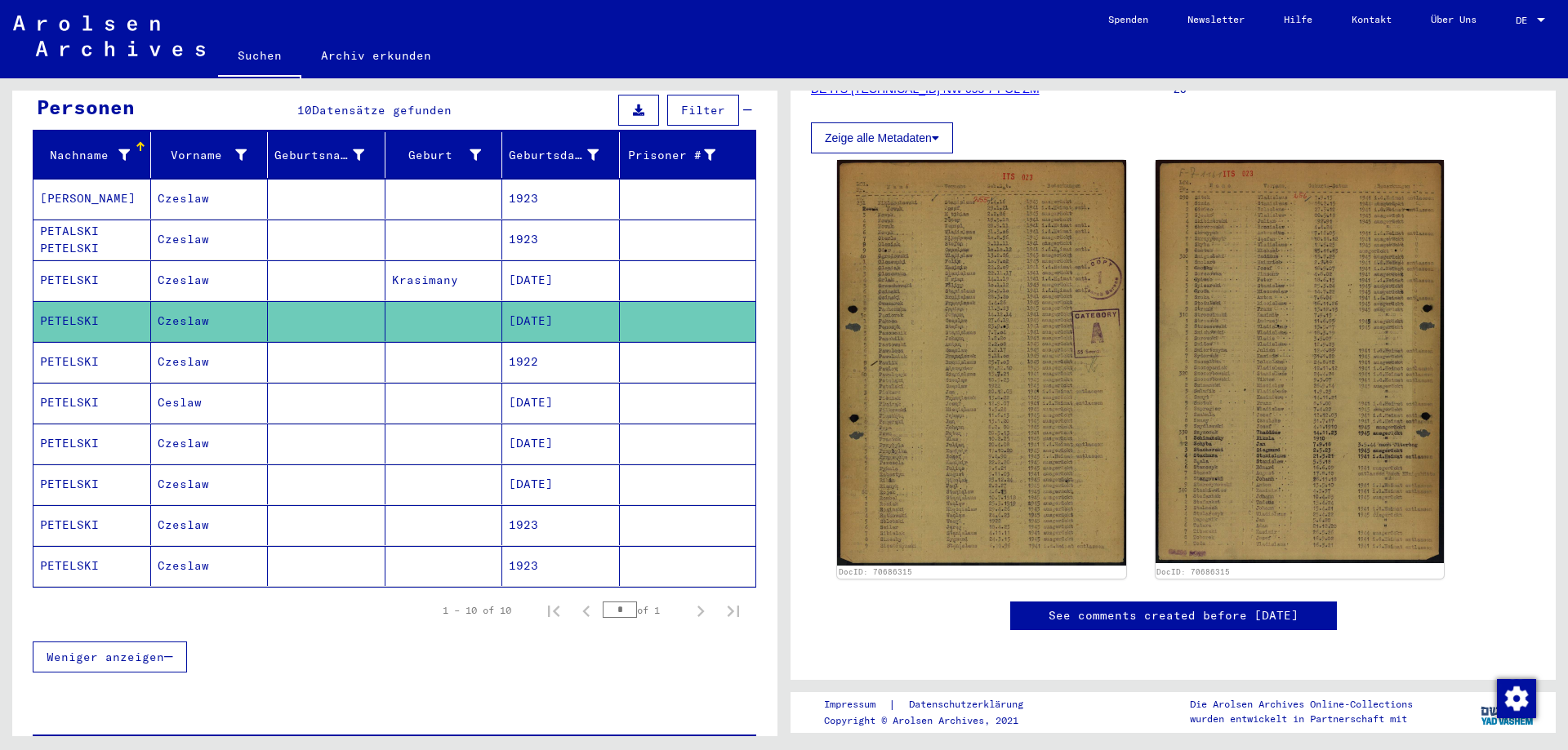
scroll to position [245, 0]
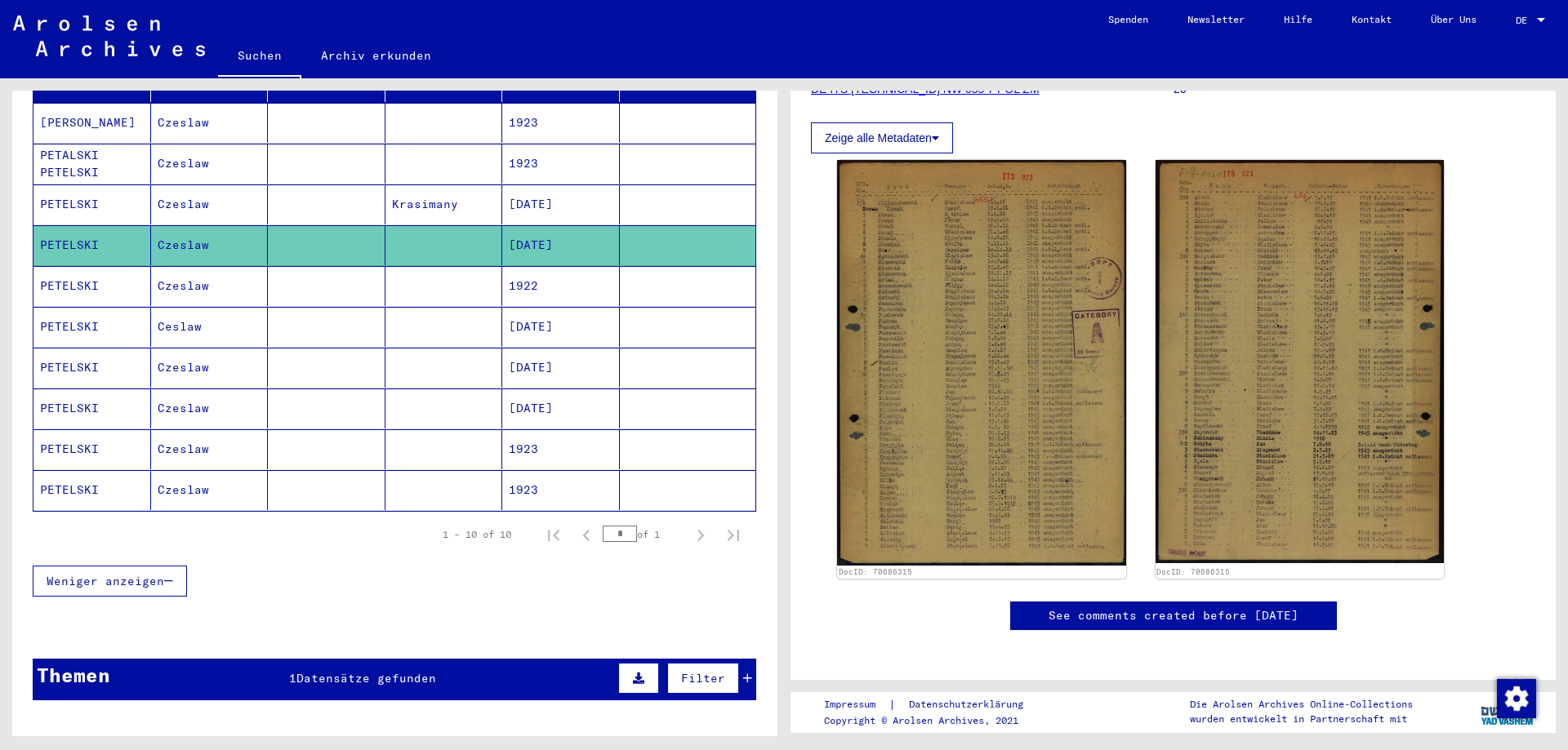
click at [195, 389] on mat-cell "Czeslaw" at bounding box center [210, 408] width 117 height 40
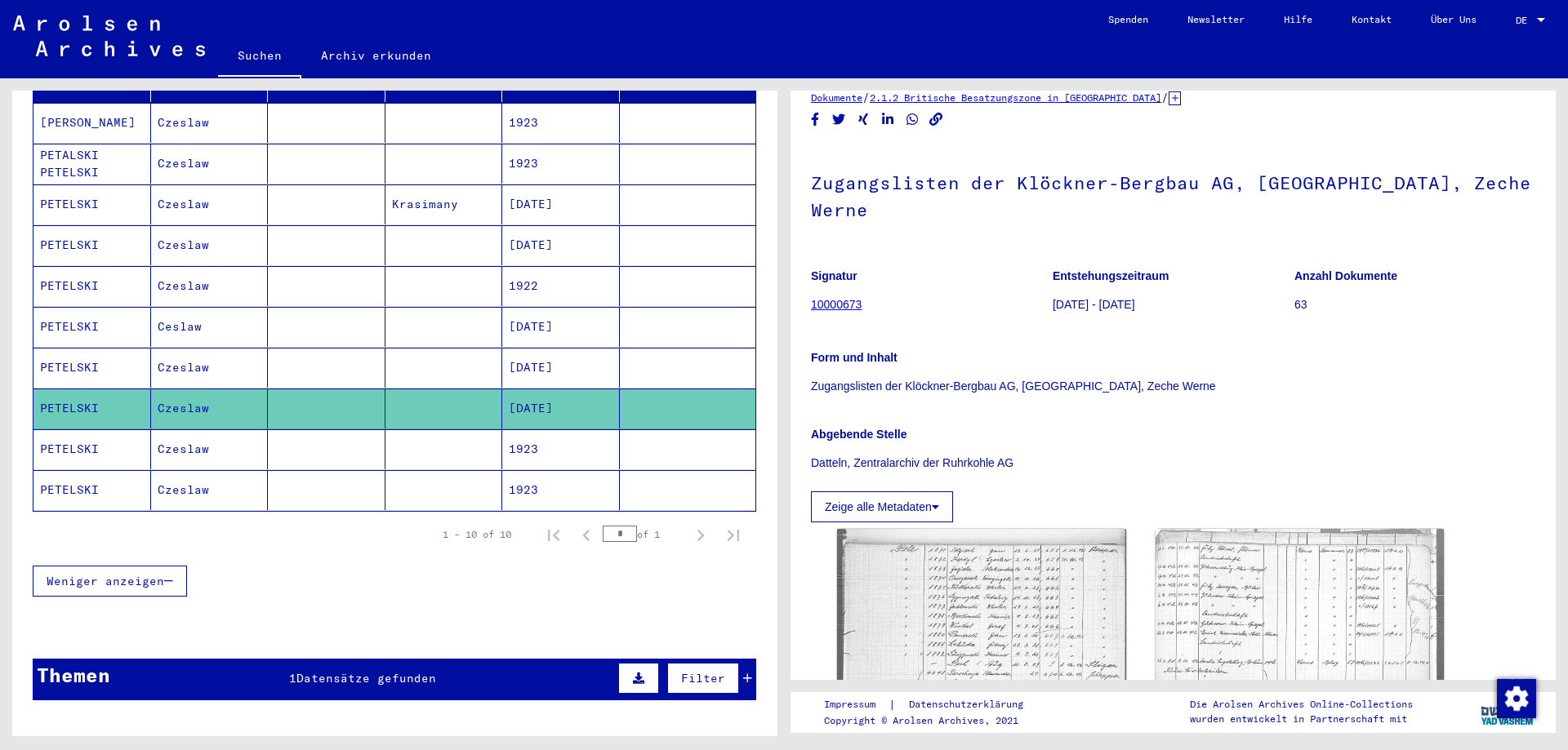
scroll to position [327, 0]
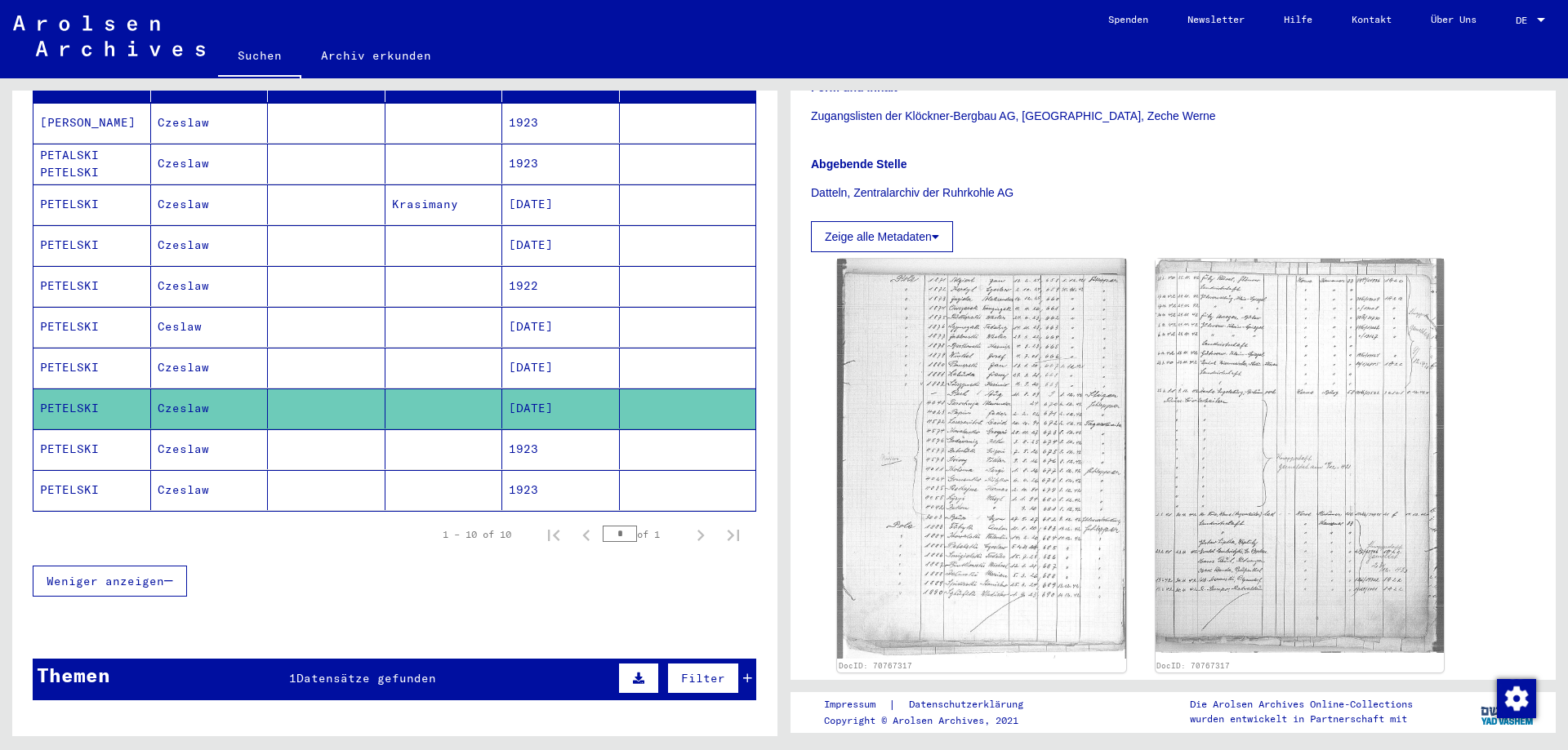
click at [412, 307] on mat-cell at bounding box center [444, 327] width 117 height 40
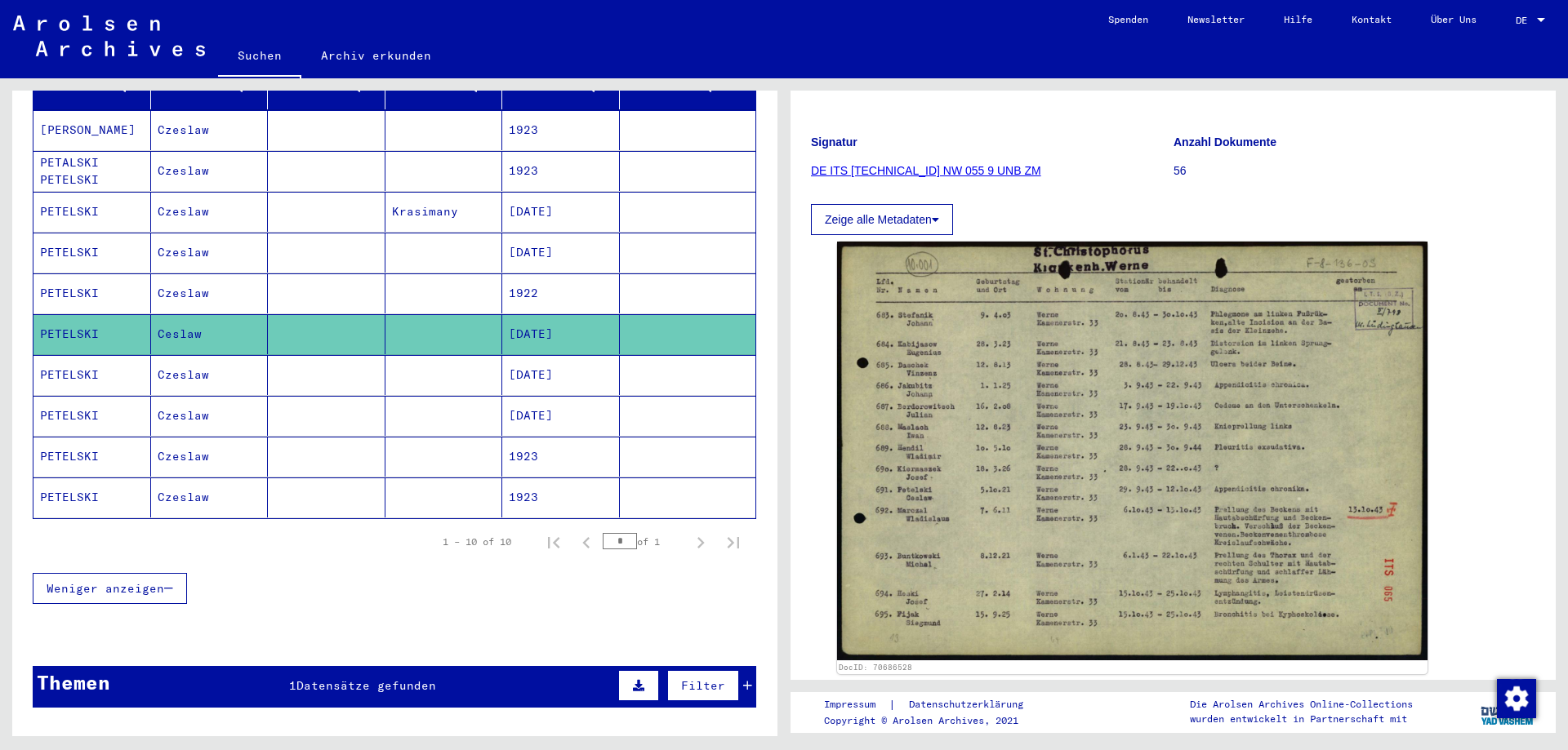
scroll to position [245, 0]
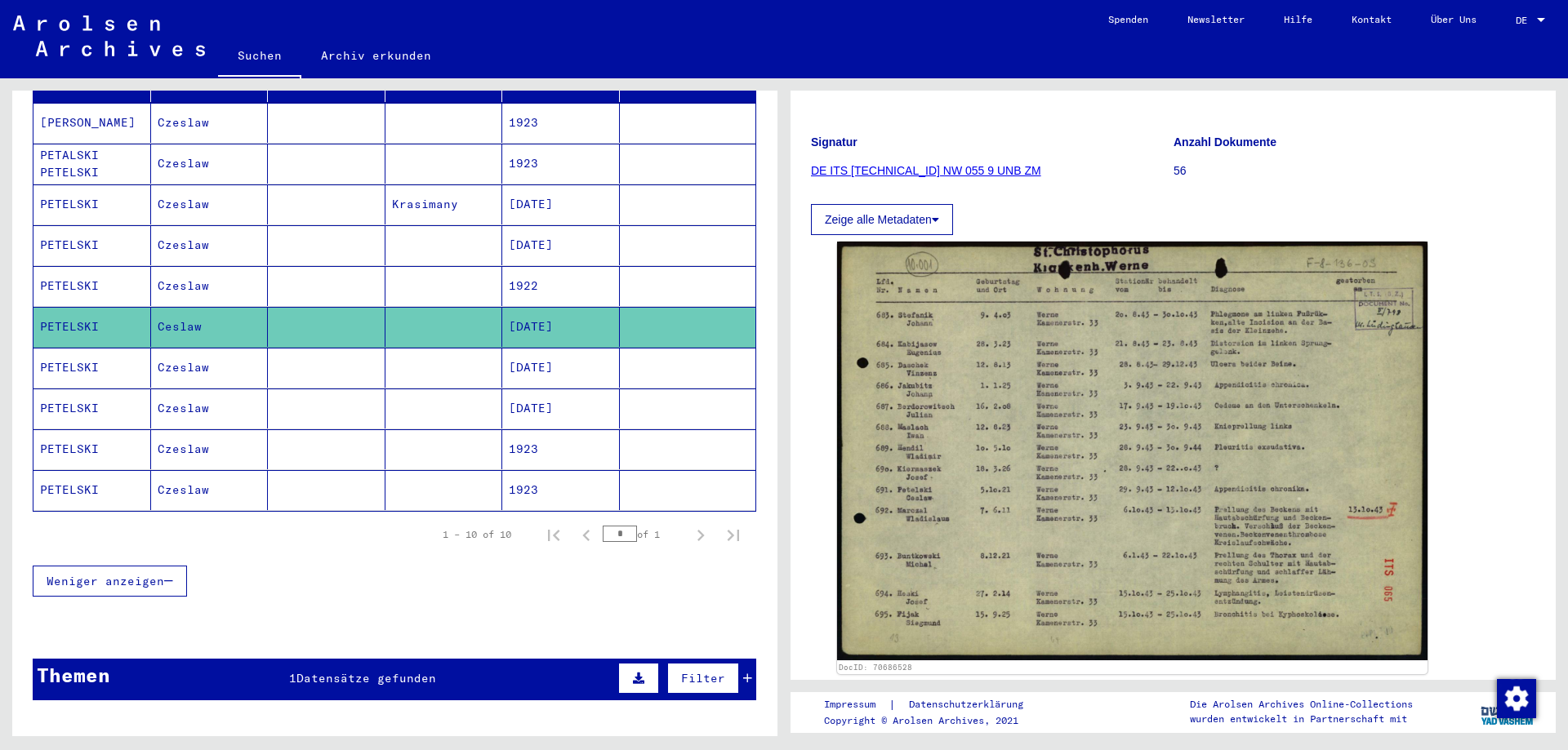
click at [160, 478] on mat-cell "Czeslaw" at bounding box center [210, 490] width 117 height 40
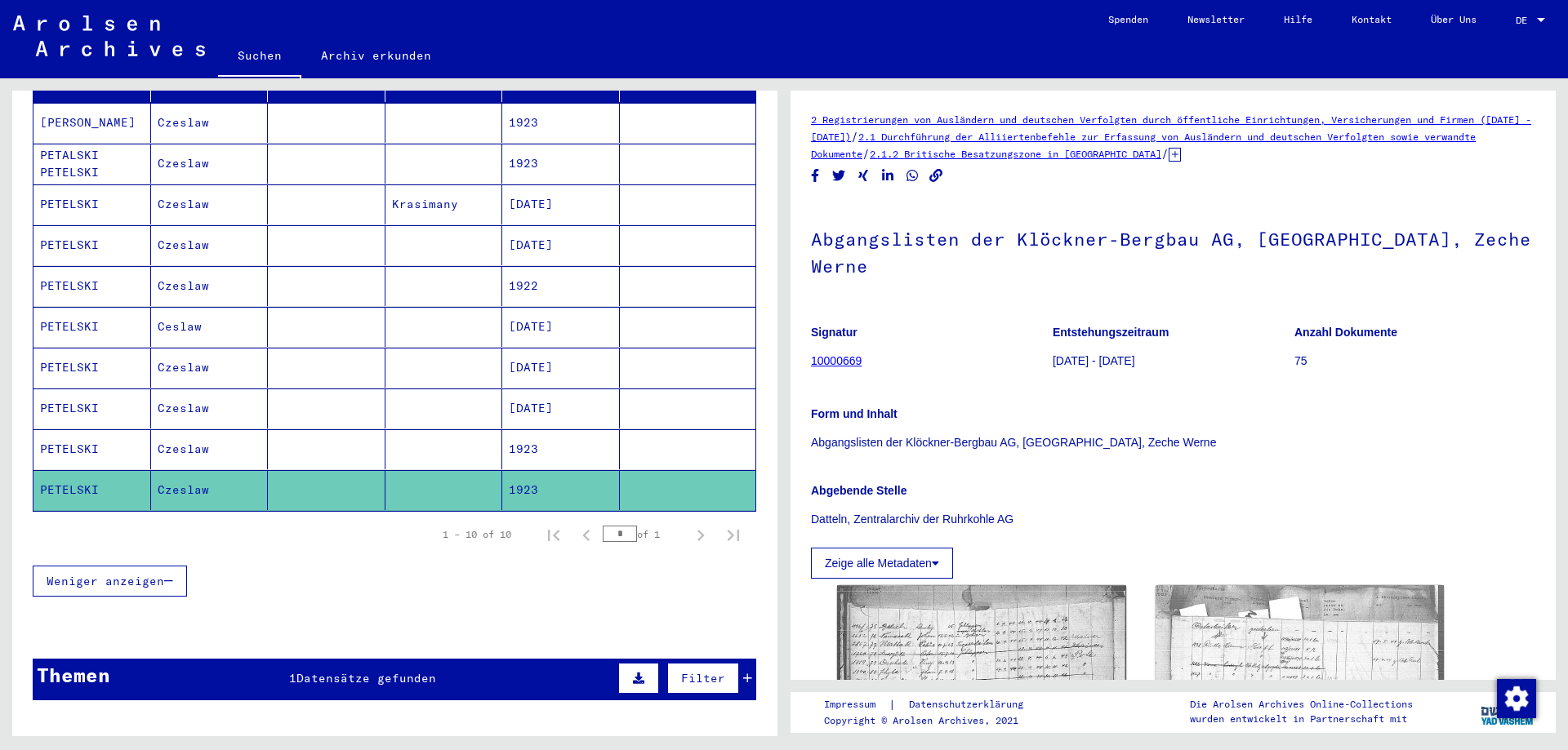
click at [204, 438] on mat-cell "Czeslaw" at bounding box center [210, 449] width 117 height 40
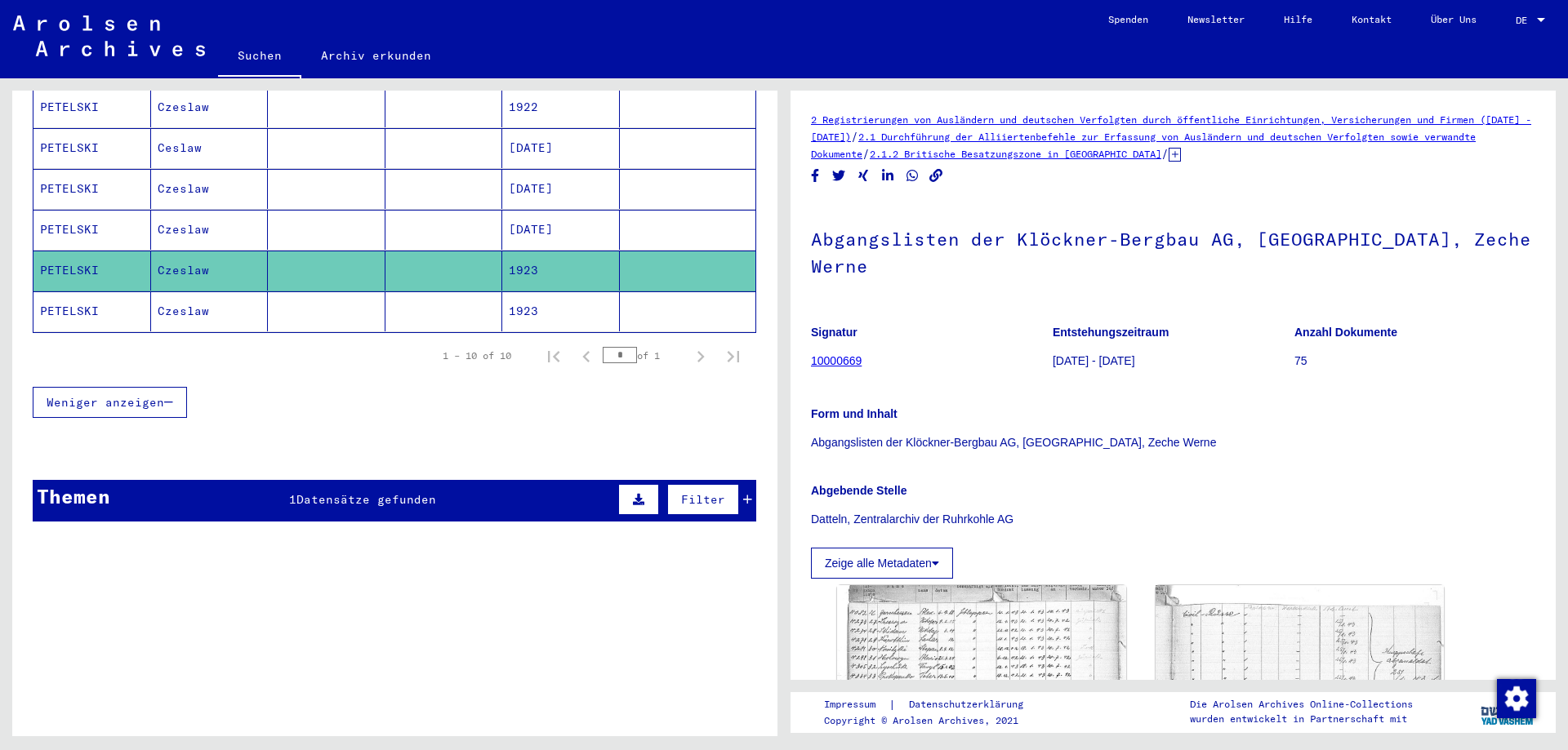
scroll to position [427, 0]
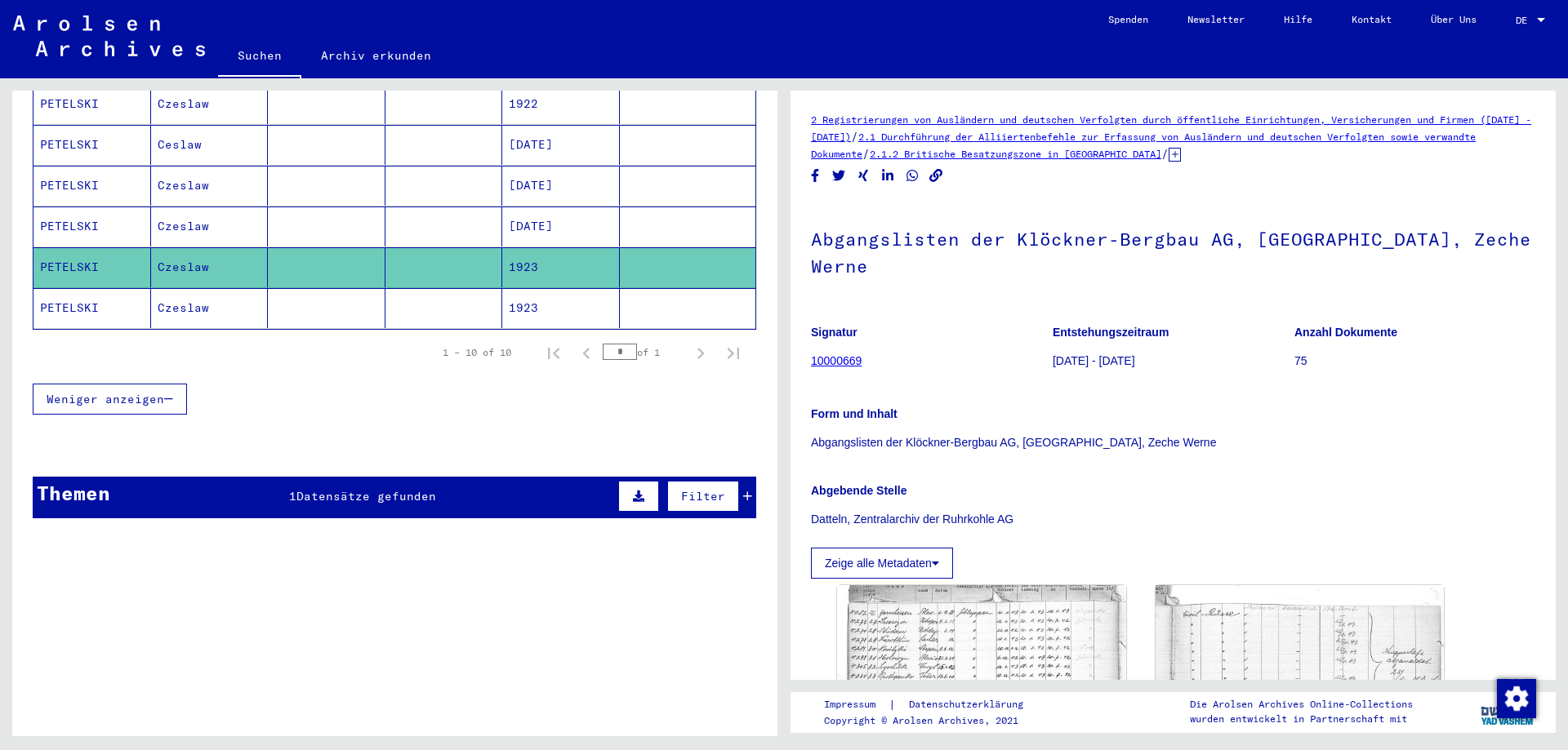
click at [743, 491] on icon at bounding box center [748, 497] width 9 height 12
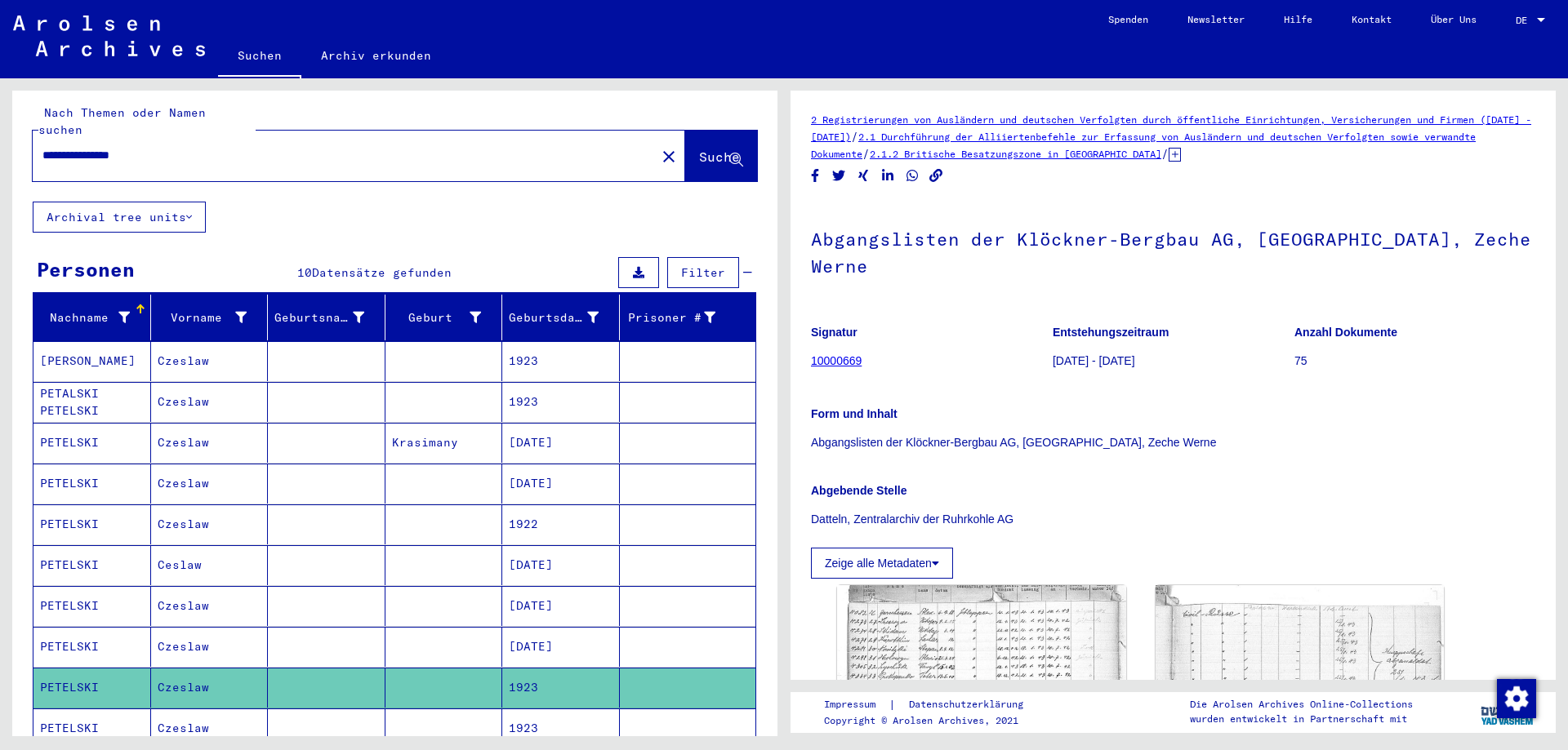
scroll to position [0, 0]
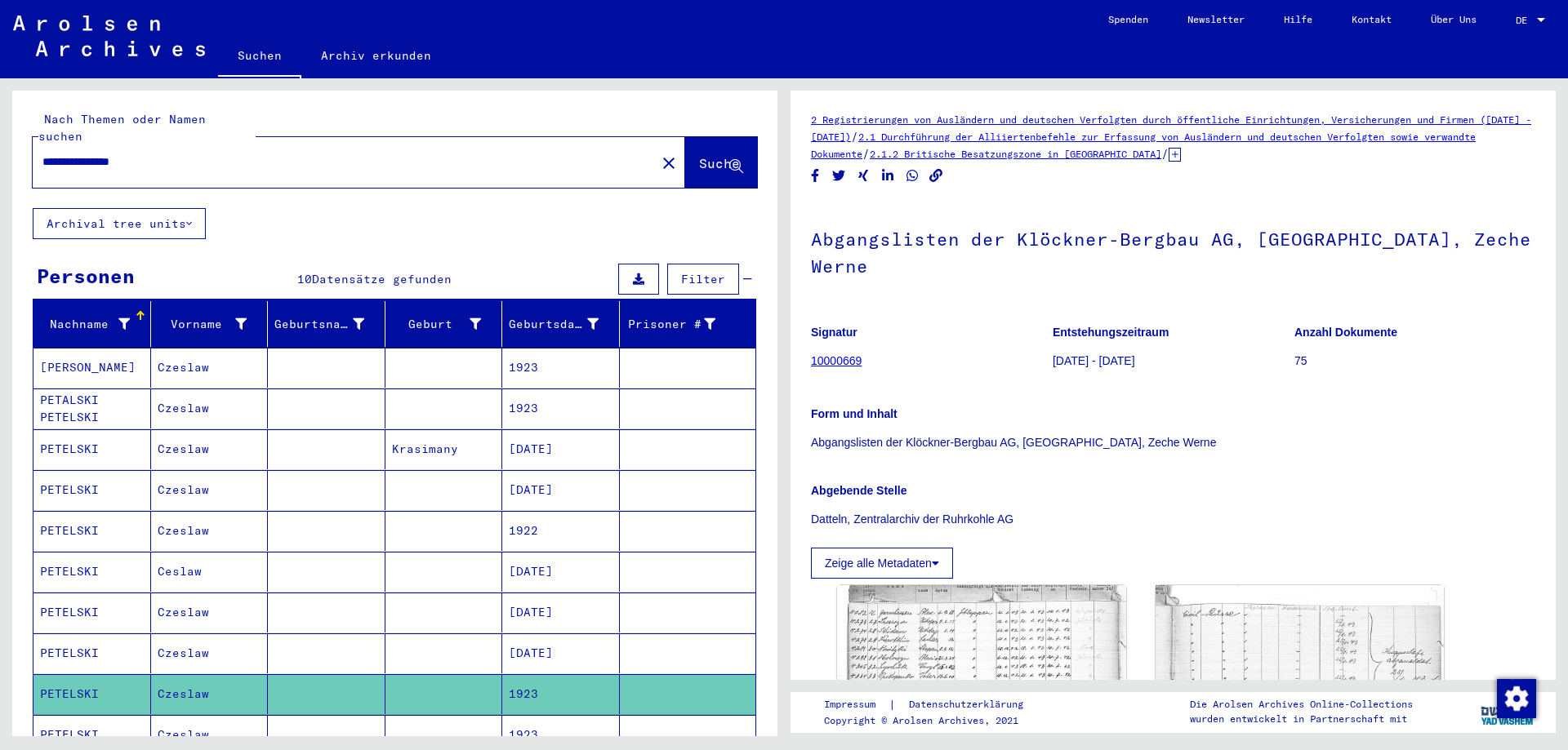
drag, startPoint x: 157, startPoint y: 147, endPoint x: 110, endPoint y: 154, distance: 47.5
click at [110, 154] on div "**********" at bounding box center [340, 162] width 613 height 37
click at [722, 155] on span "Suche" at bounding box center [720, 163] width 41 height 16
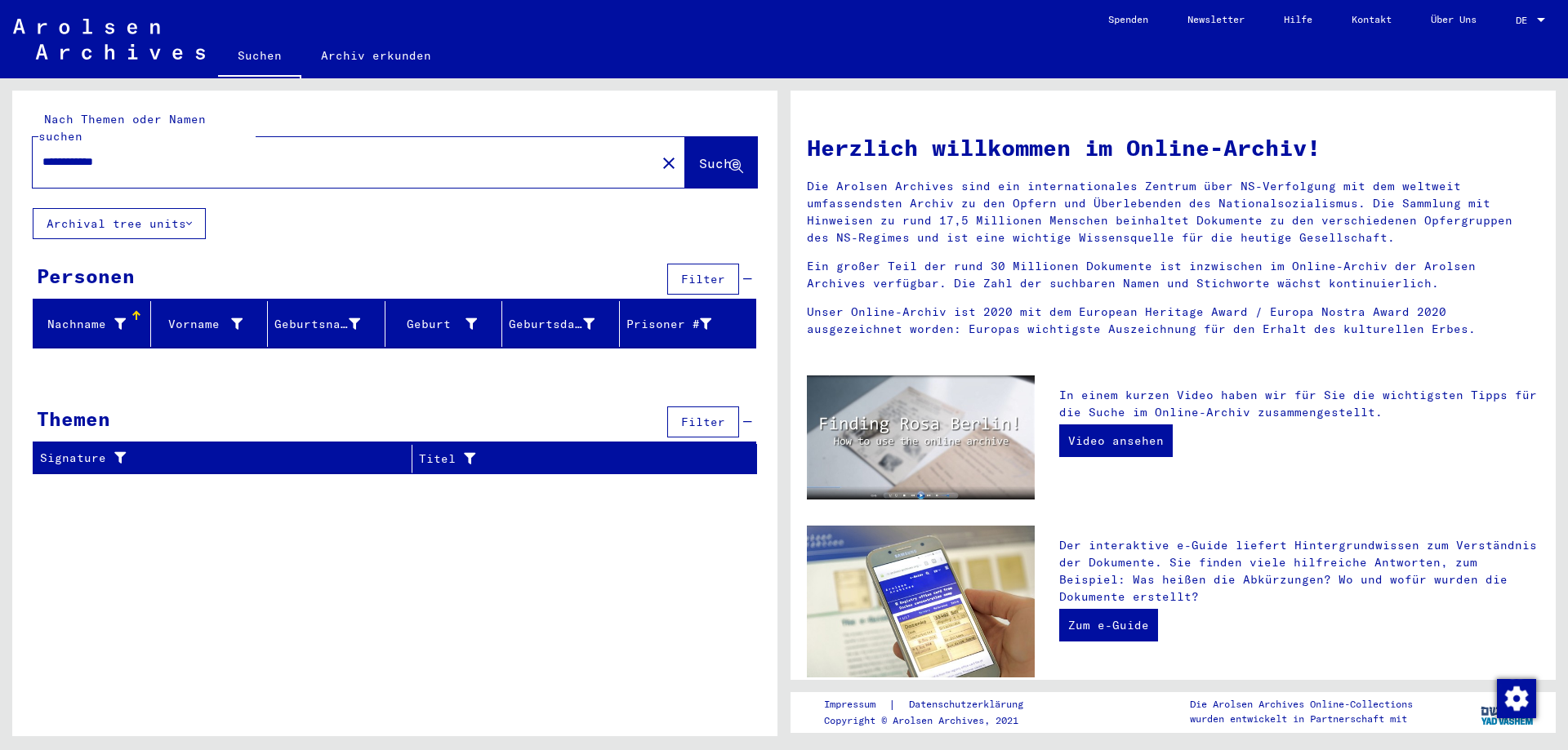
click at [91, 154] on input "**********" at bounding box center [339, 162] width 594 height 17
type input "**********"
click at [700, 155] on span "Suche" at bounding box center [720, 163] width 41 height 16
